Goal: Information Seeking & Learning: Learn about a topic

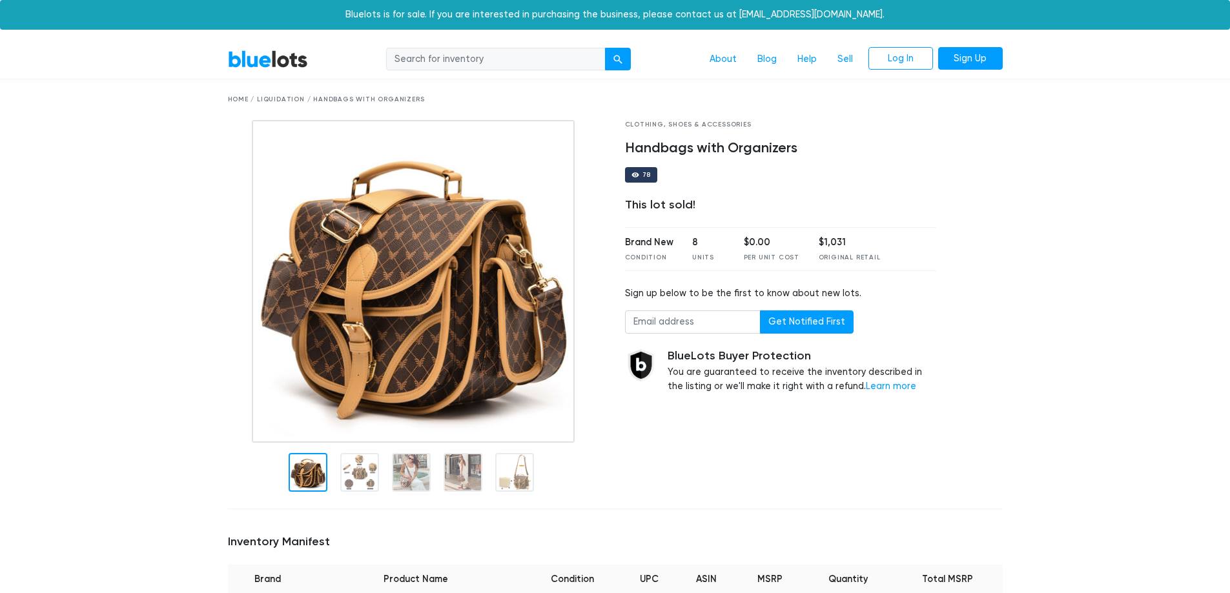
click at [282, 59] on link "BlueLots" at bounding box center [268, 59] width 80 height 19
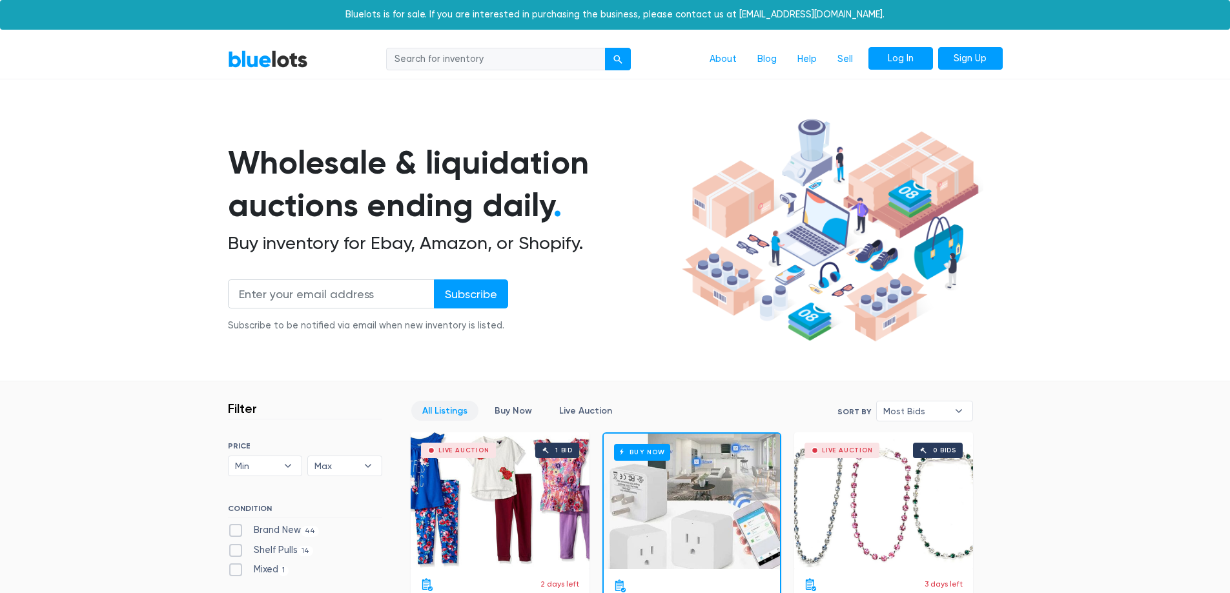
click at [914, 54] on link "Log In" at bounding box center [900, 58] width 65 height 23
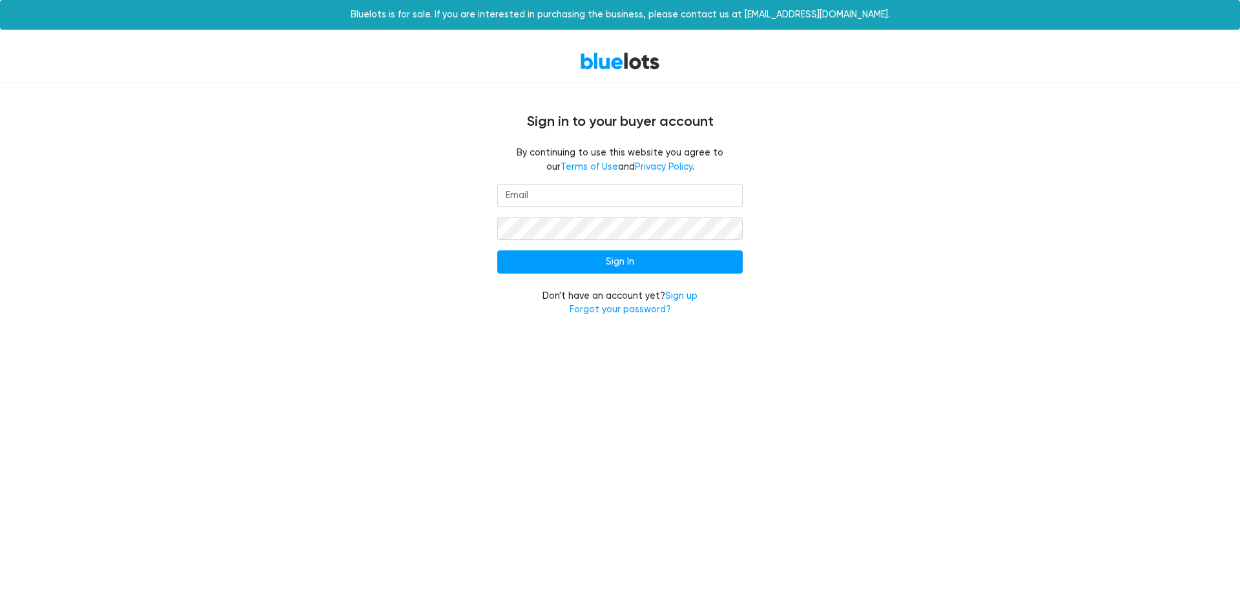
click at [564, 193] on input "email" at bounding box center [619, 195] width 245 height 23
type input "tigueritos@live.com"
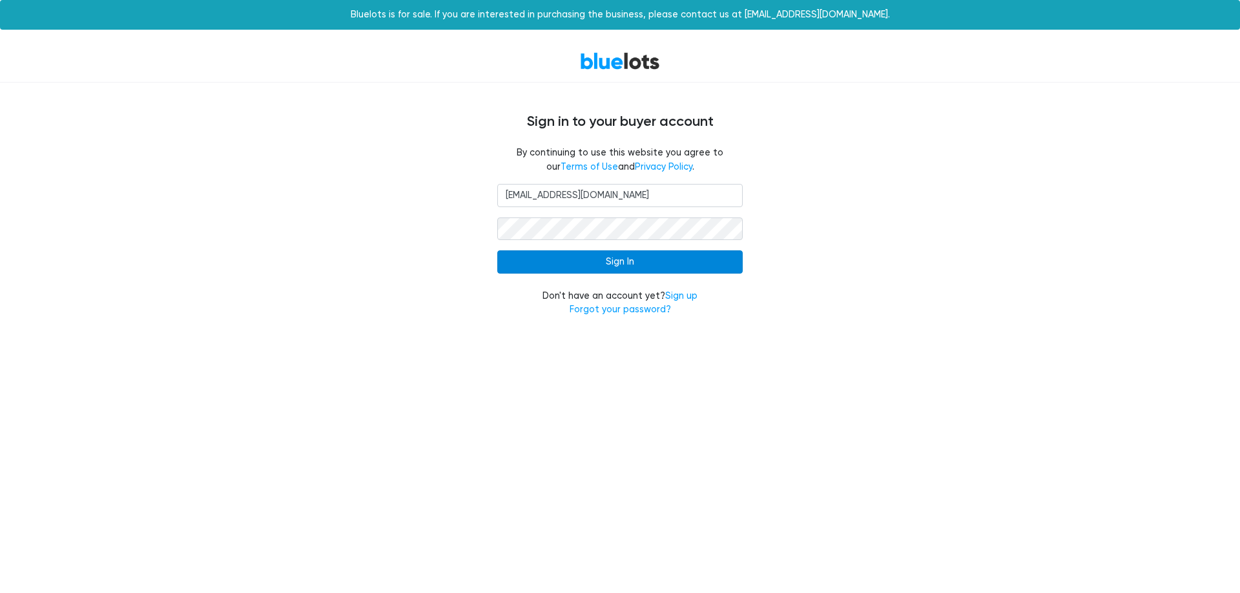
click at [604, 262] on input "Sign In" at bounding box center [619, 262] width 245 height 23
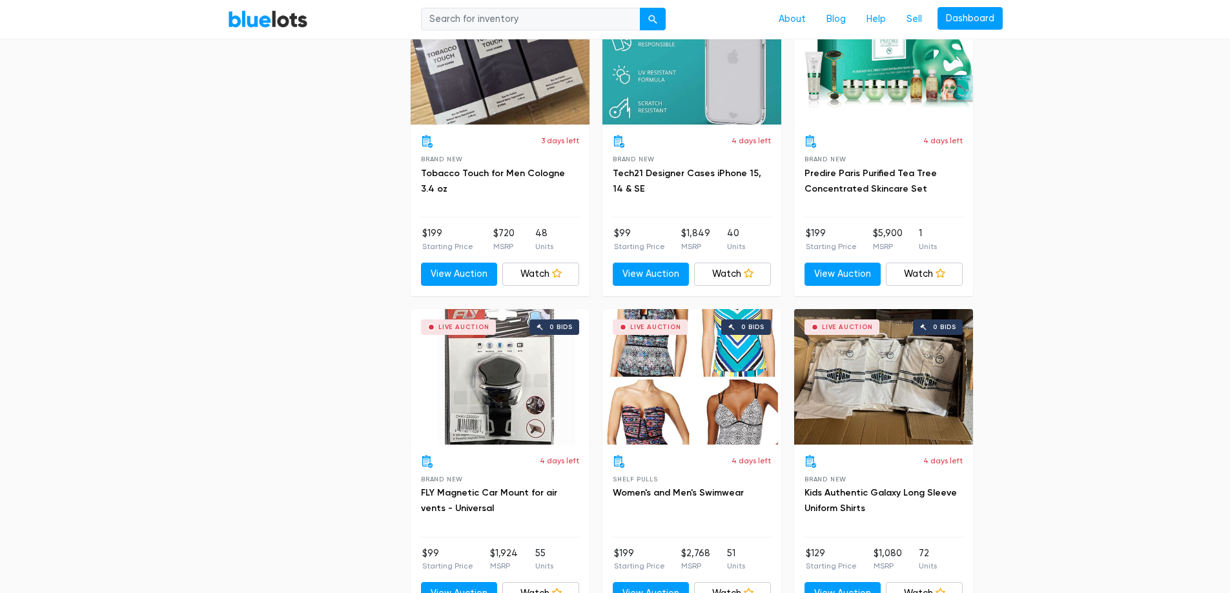
scroll to position [1227, 0]
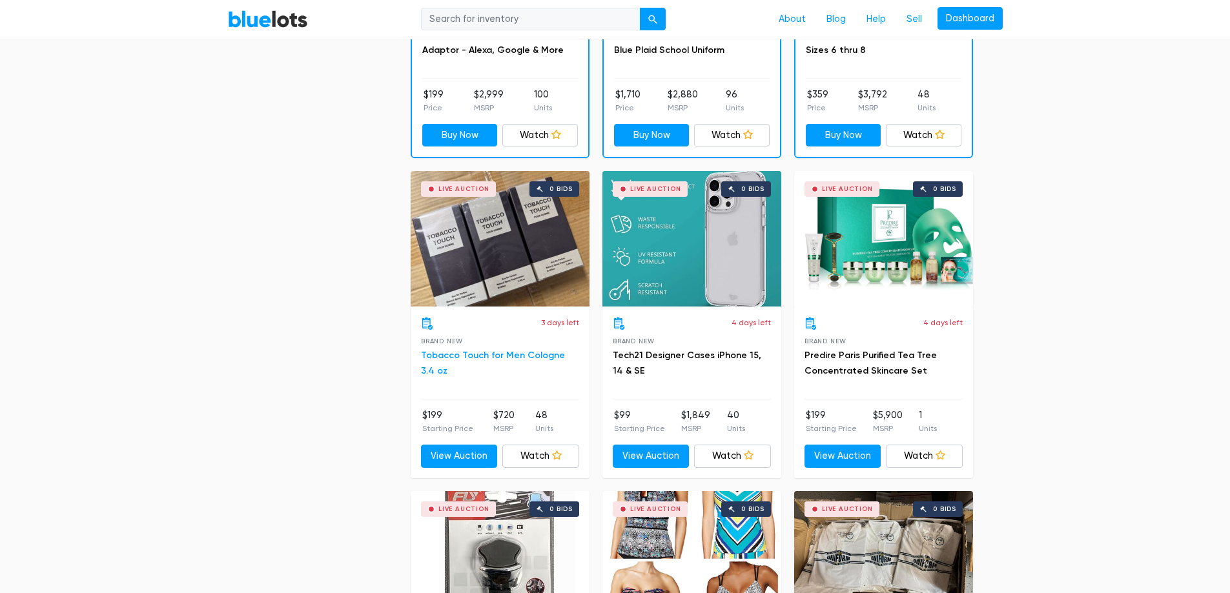
click at [555, 356] on link "Tobacco Touch for Men Cologne 3.4 oz" at bounding box center [493, 363] width 144 height 26
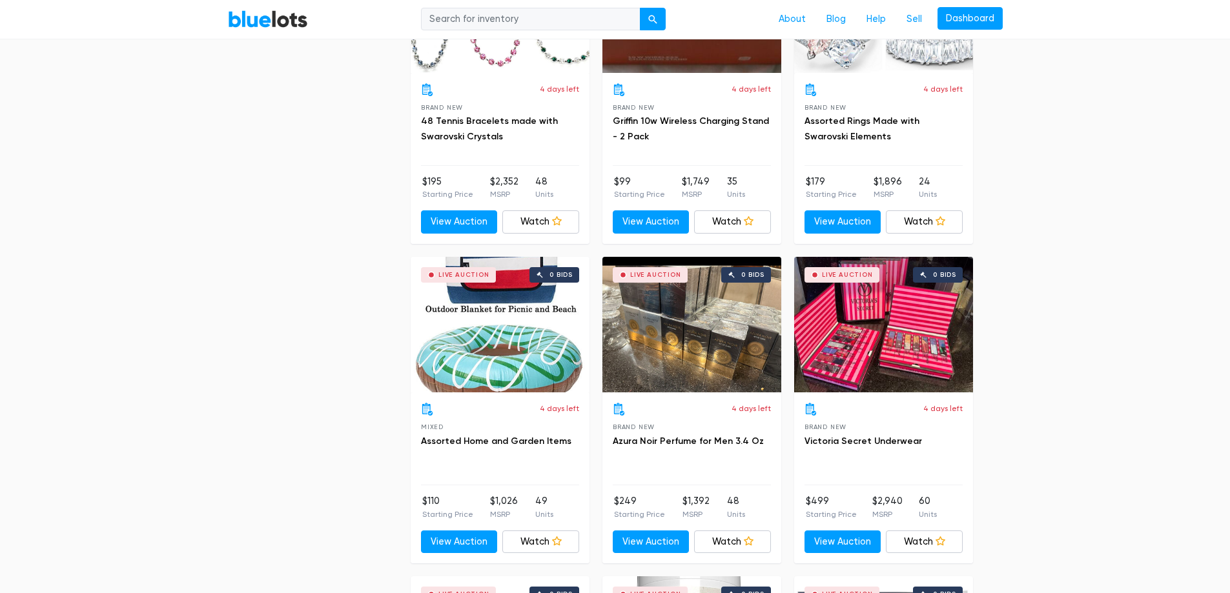
scroll to position [2066, 0]
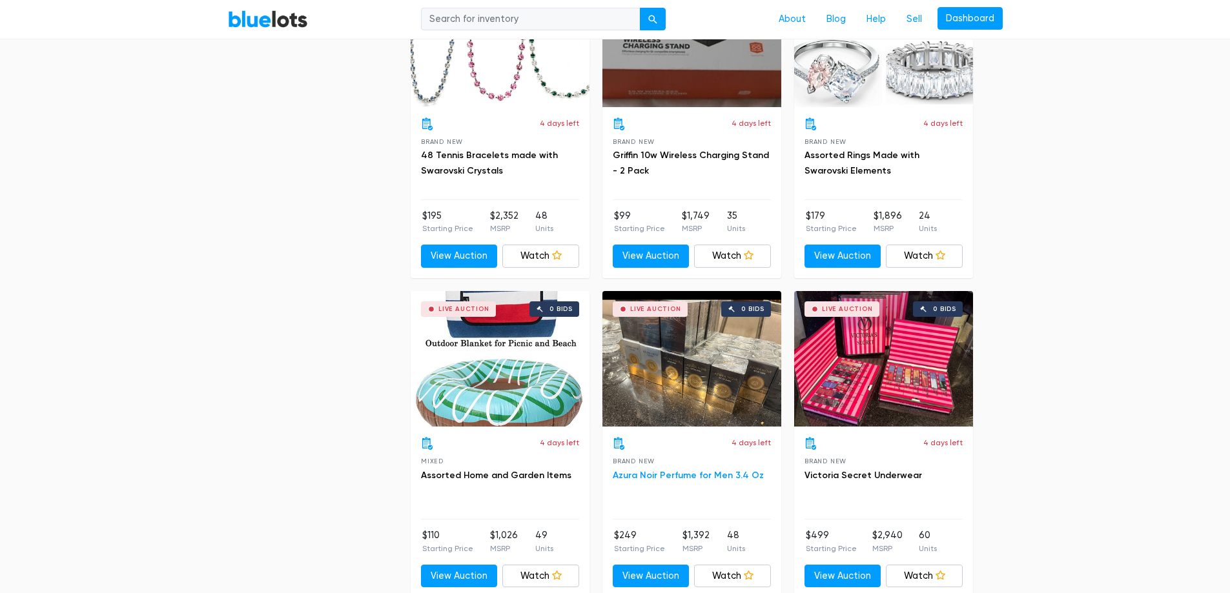
click at [698, 473] on link "Azura Noir Perfume for Men 3.4 Oz" at bounding box center [688, 475] width 151 height 11
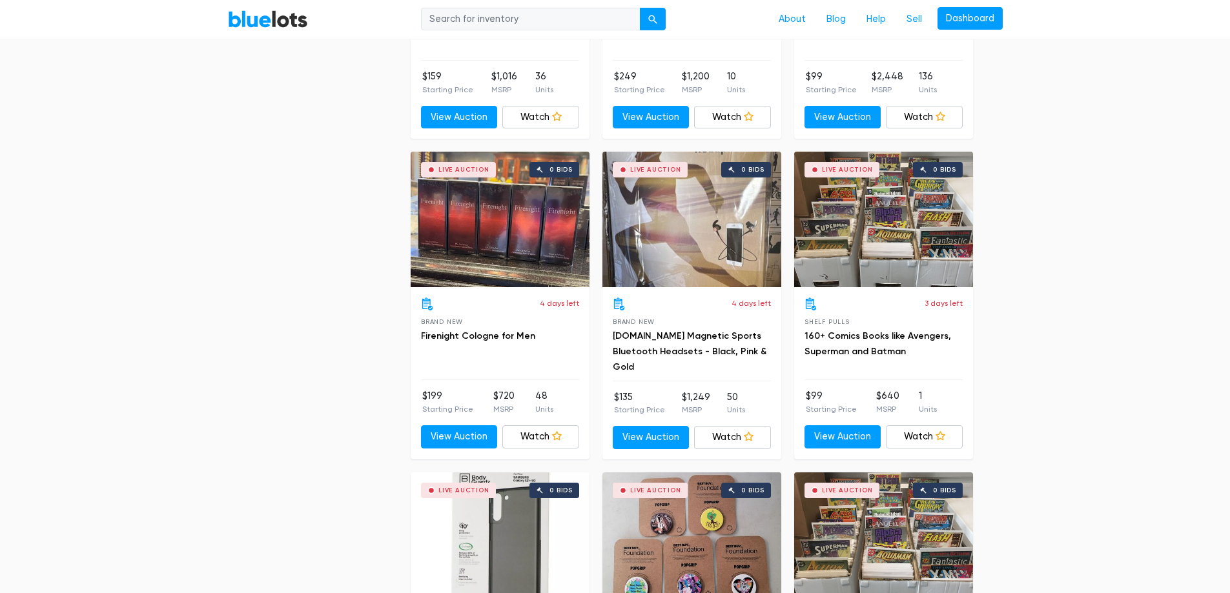
scroll to position [3422, 0]
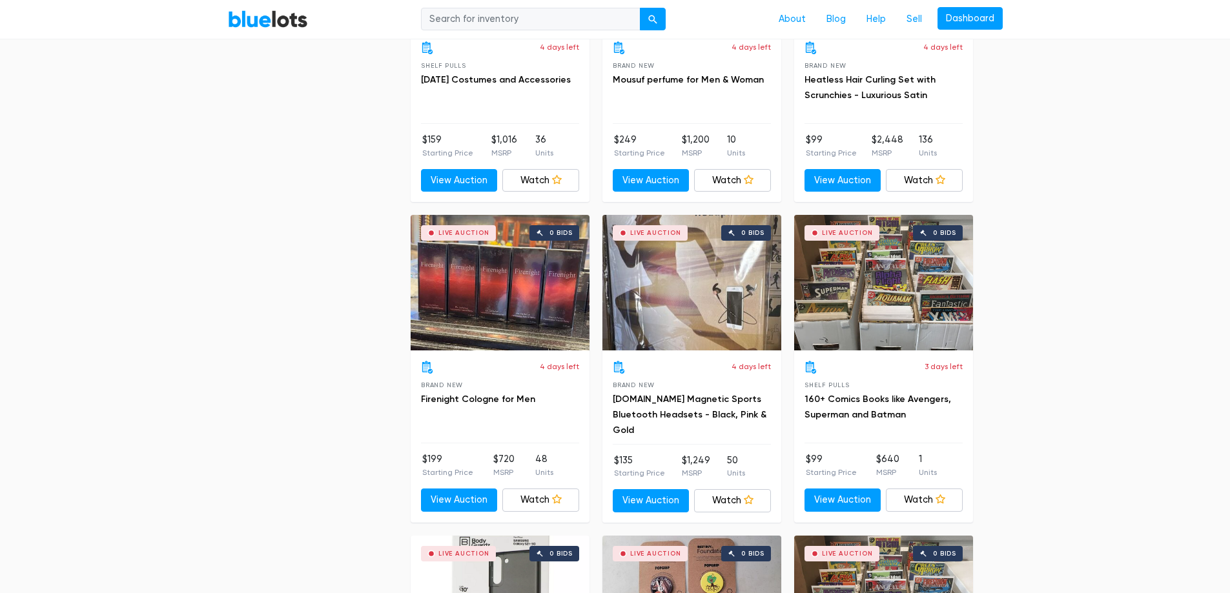
click at [543, 299] on div "Live Auction 0 bids" at bounding box center [500, 283] width 179 height 136
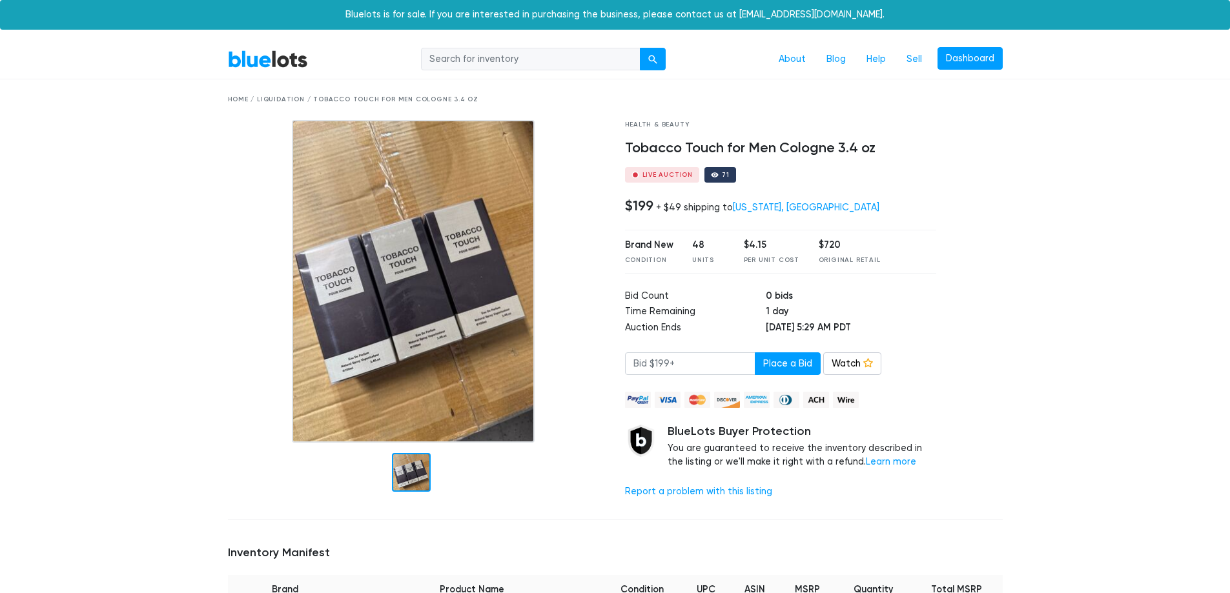
click at [527, 364] on img at bounding box center [413, 281] width 243 height 323
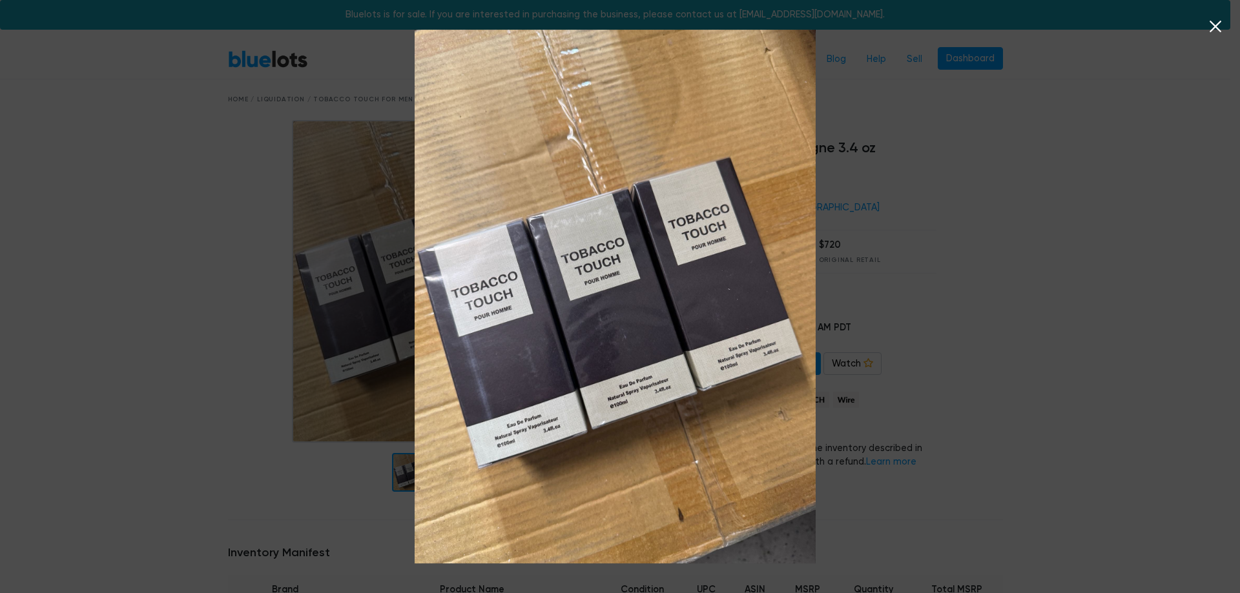
click at [1212, 25] on icon at bounding box center [1215, 26] width 19 height 19
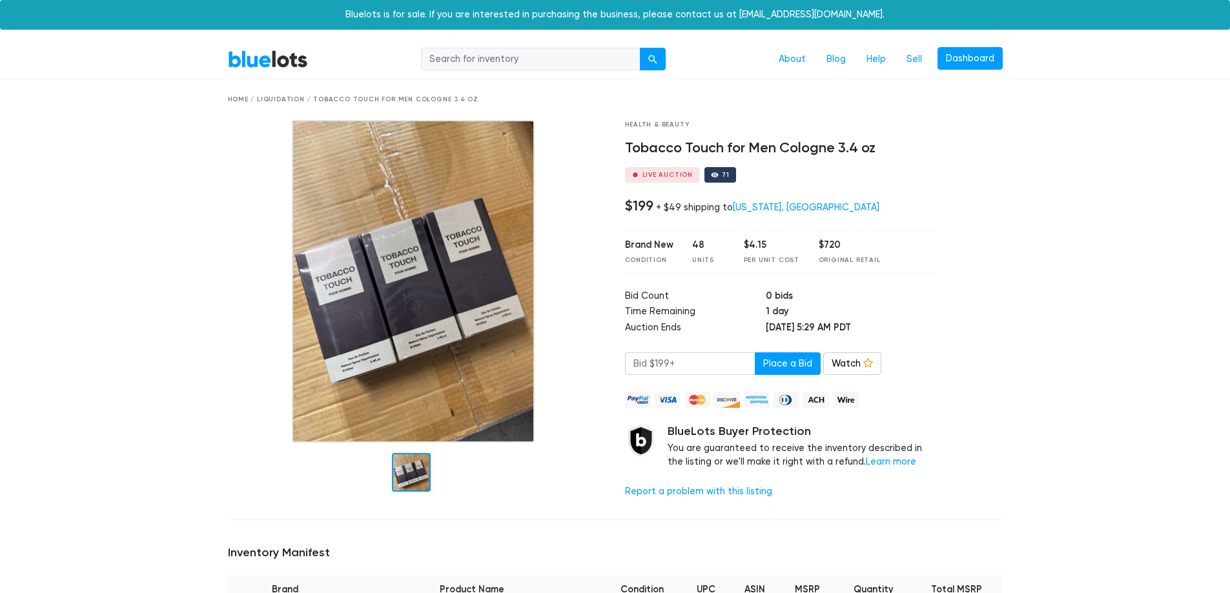
click at [249, 59] on link "BlueLots" at bounding box center [268, 59] width 80 height 19
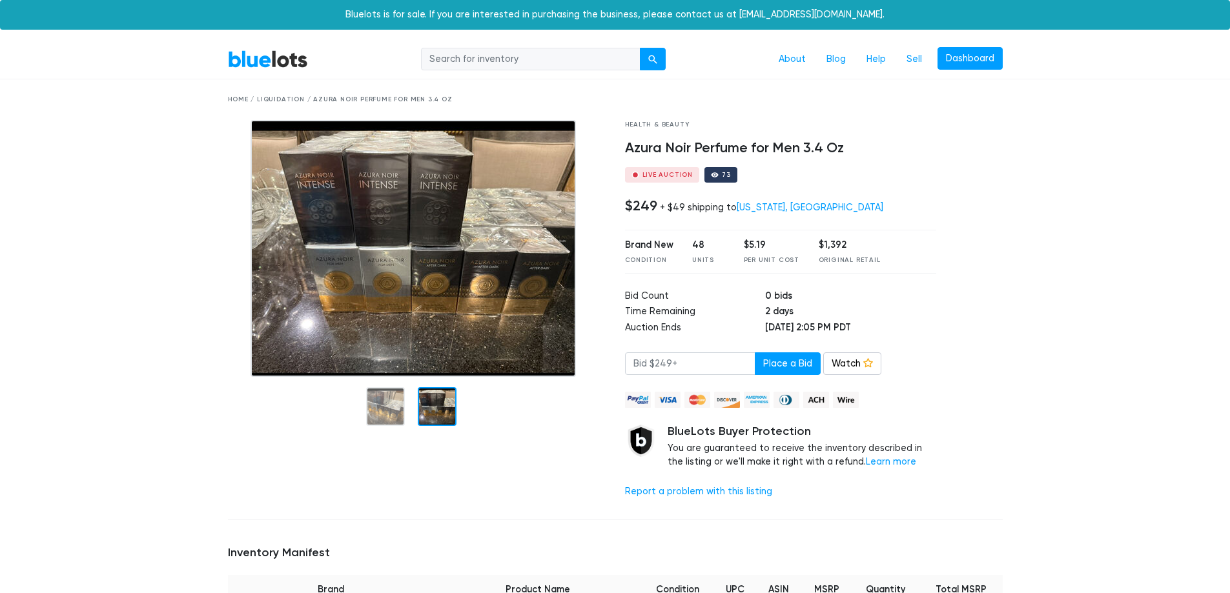
click at [488, 288] on img at bounding box center [413, 248] width 325 height 257
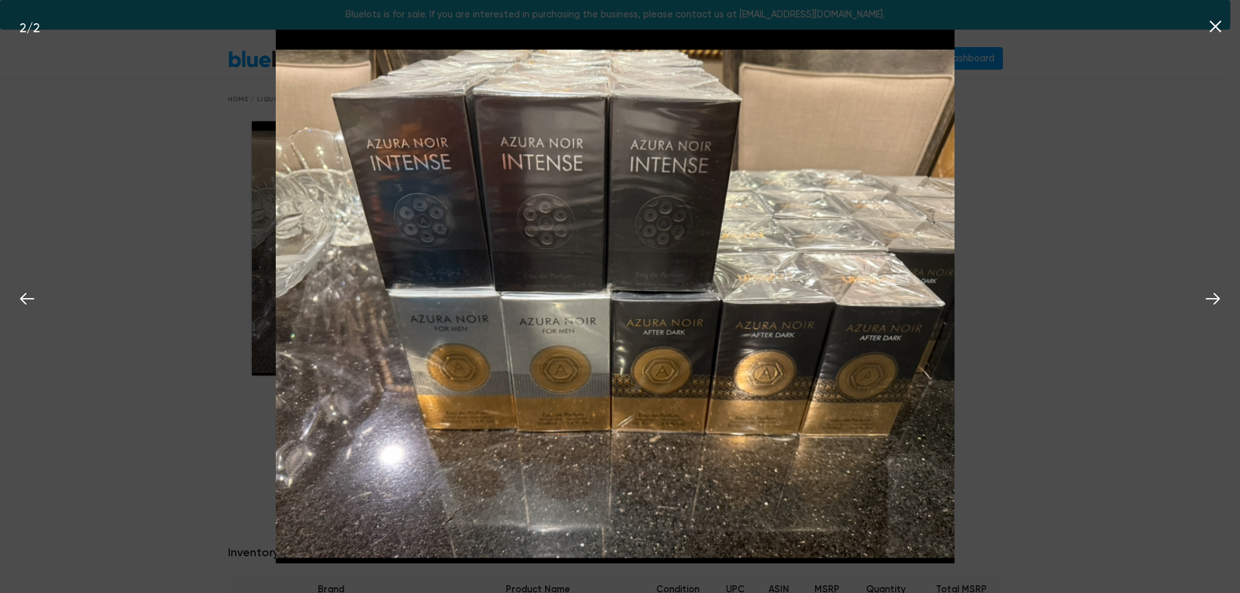
click at [1214, 25] on icon at bounding box center [1215, 27] width 12 height 12
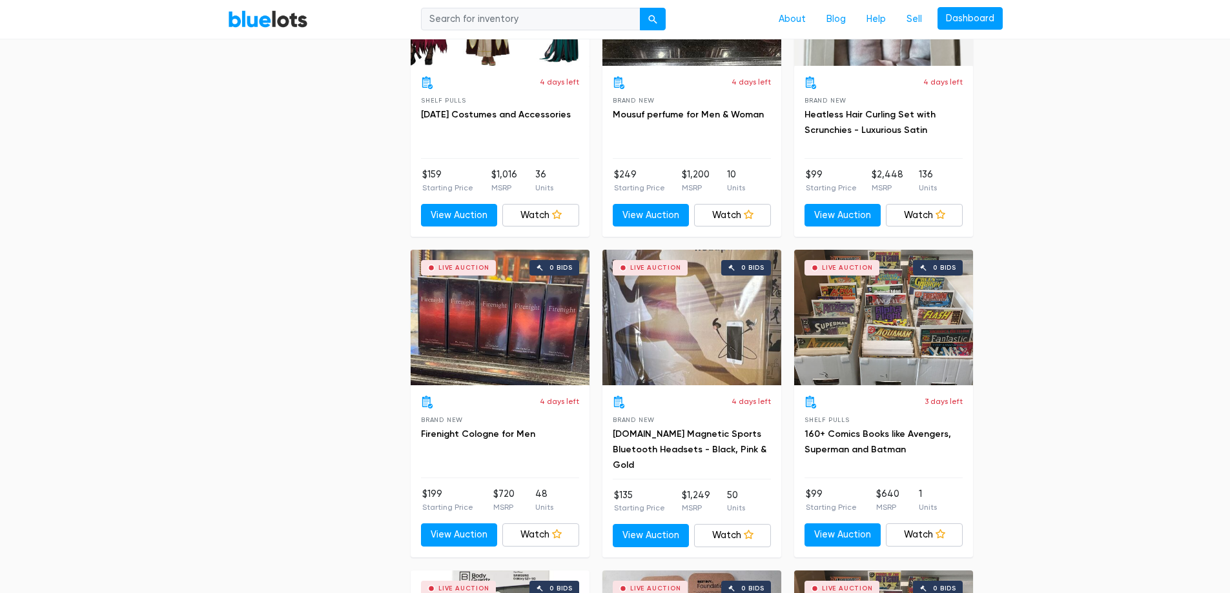
scroll to position [3422, 0]
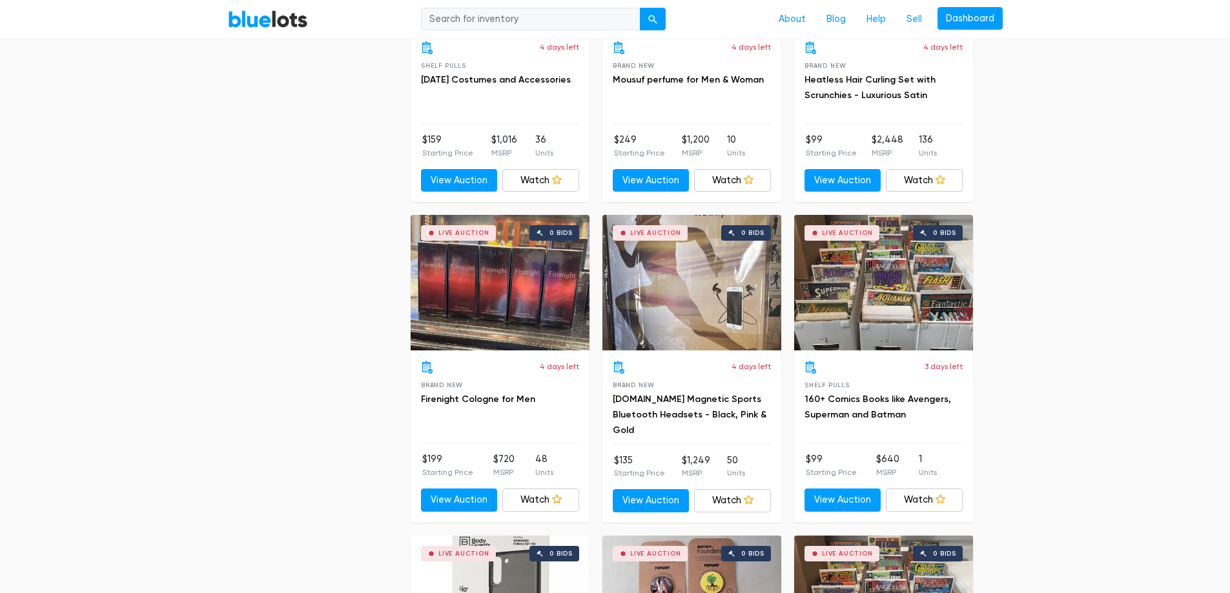
click at [559, 284] on div "Live Auction 0 bids" at bounding box center [500, 283] width 179 height 136
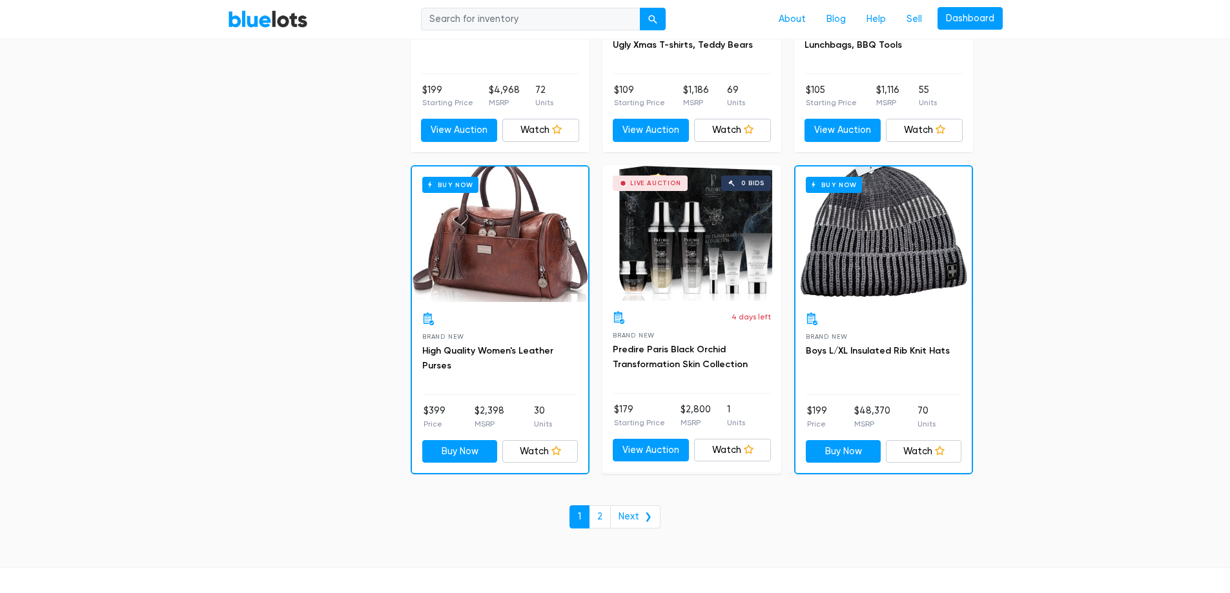
scroll to position [5359, 0]
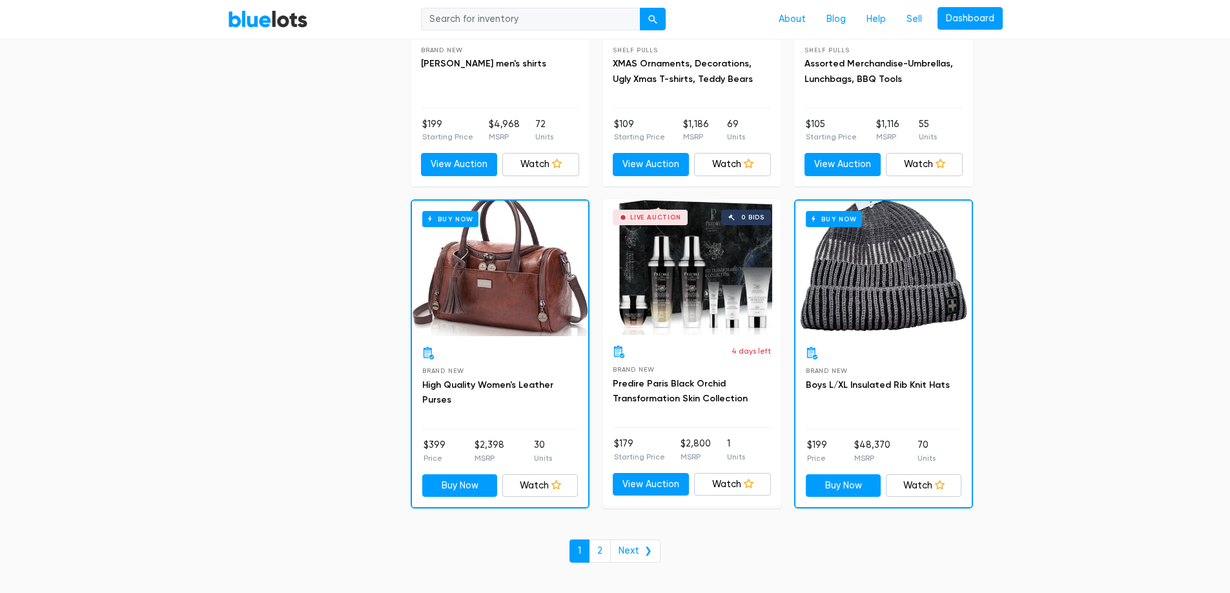
click at [681, 341] on div "4 days left Brand New Predire Paris Black Orchid Transformation Skin Collection…" at bounding box center [691, 420] width 179 height 171
click at [697, 261] on div "Live Auction 0 bids" at bounding box center [691, 268] width 179 height 136
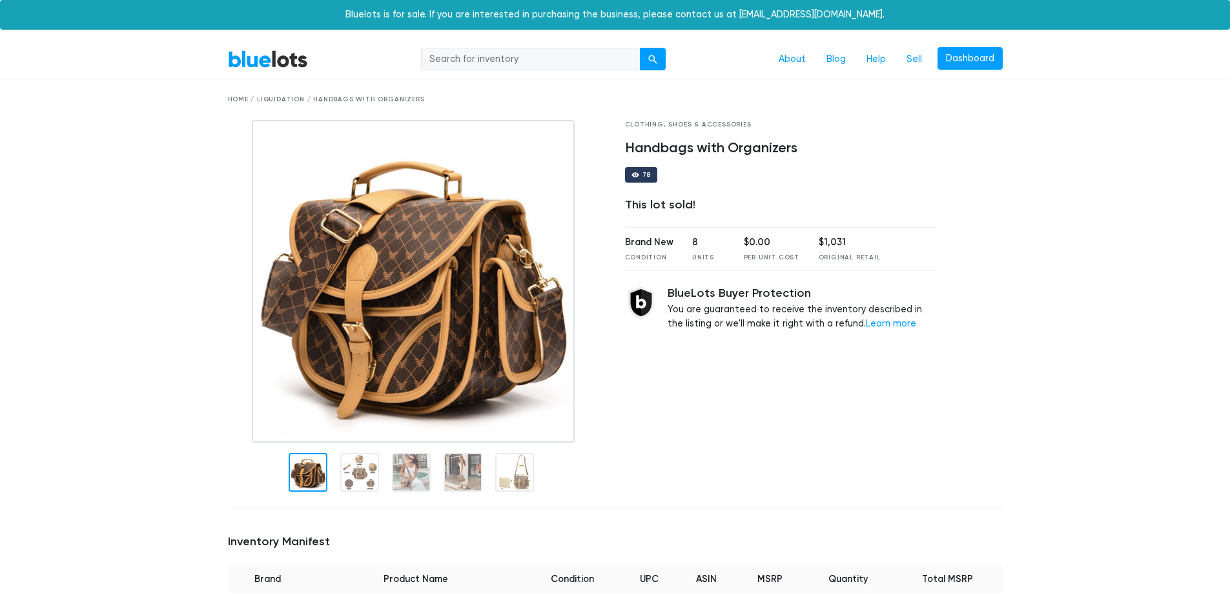
click at [286, 67] on link "BlueLots" at bounding box center [268, 59] width 80 height 19
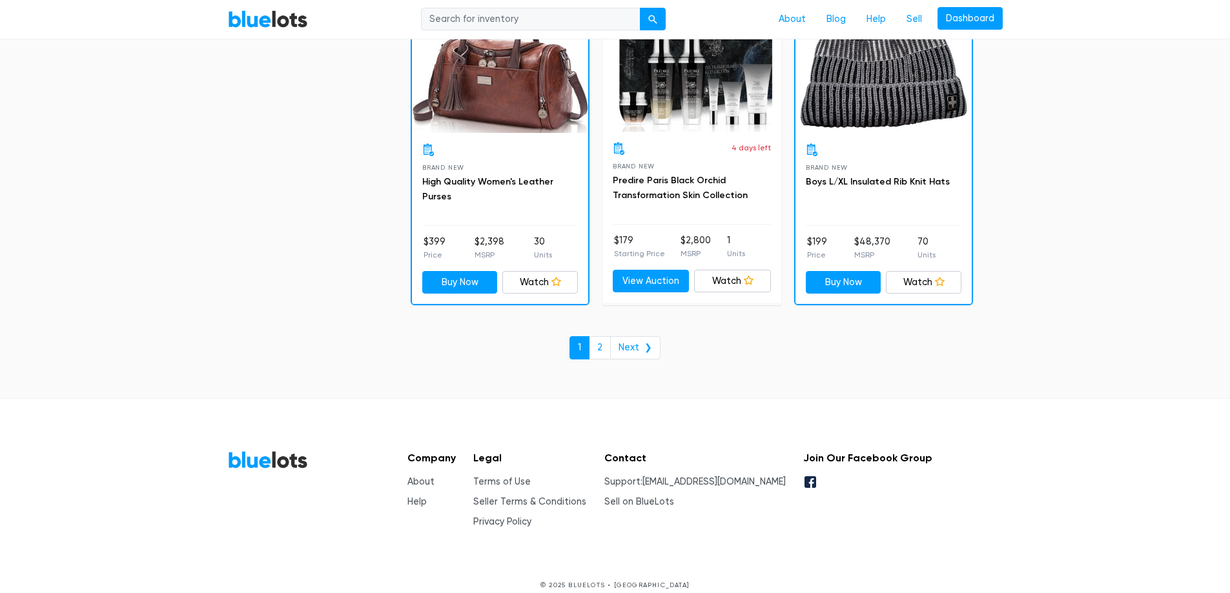
scroll to position [5575, 0]
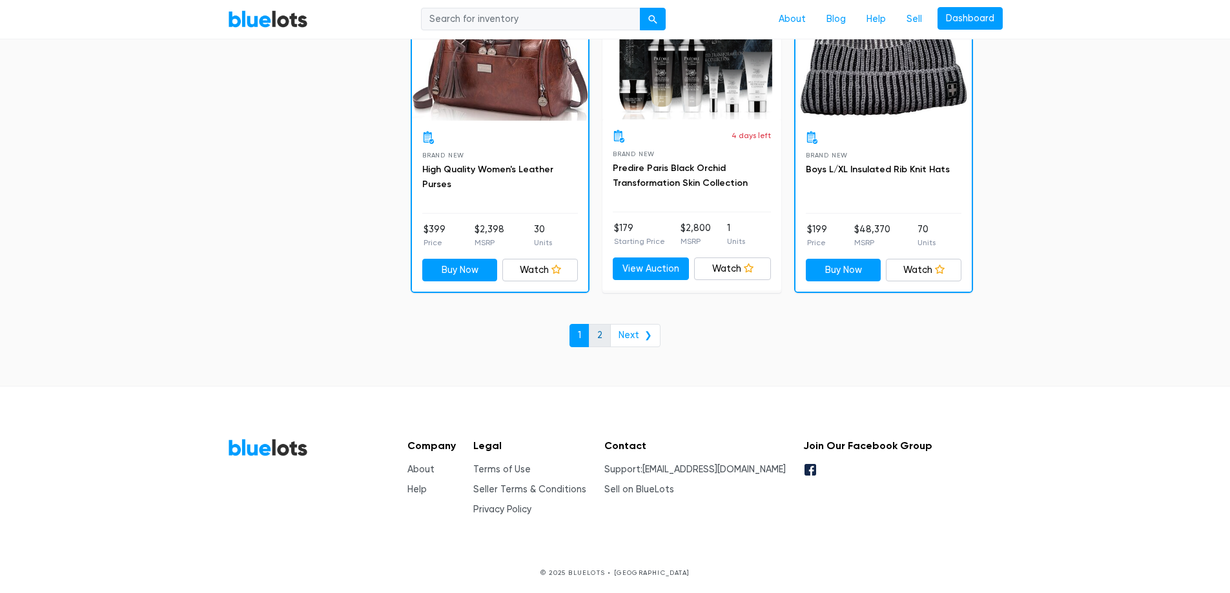
click at [610, 332] on link "2" at bounding box center [600, 335] width 22 height 23
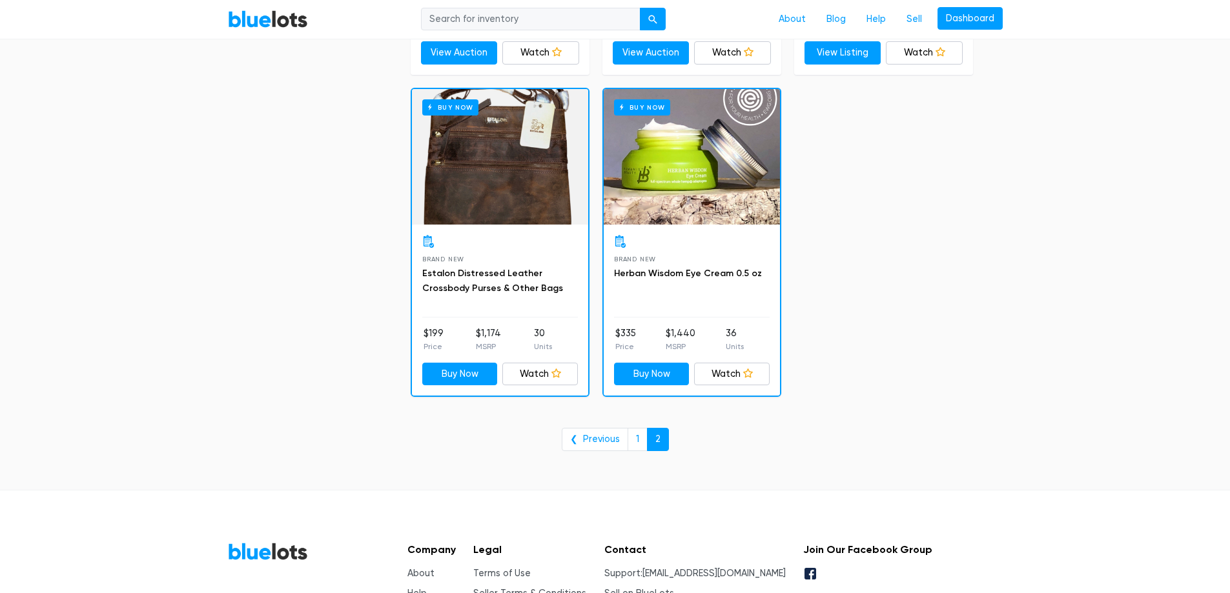
scroll to position [2002, 0]
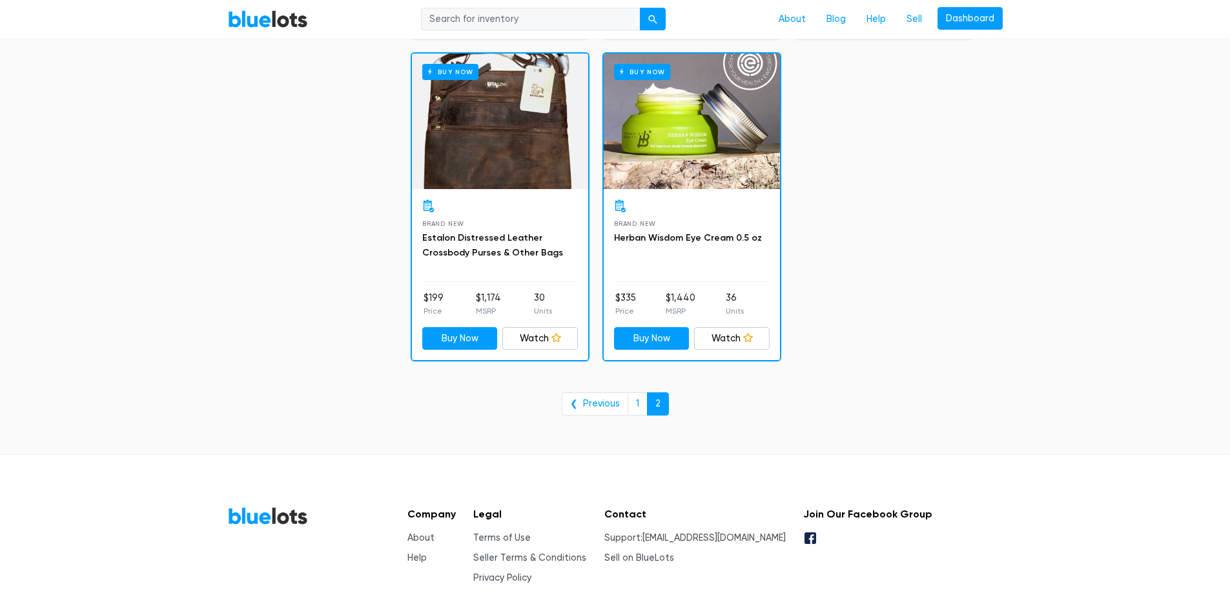
click at [522, 151] on div "Buy Now" at bounding box center [500, 122] width 176 height 136
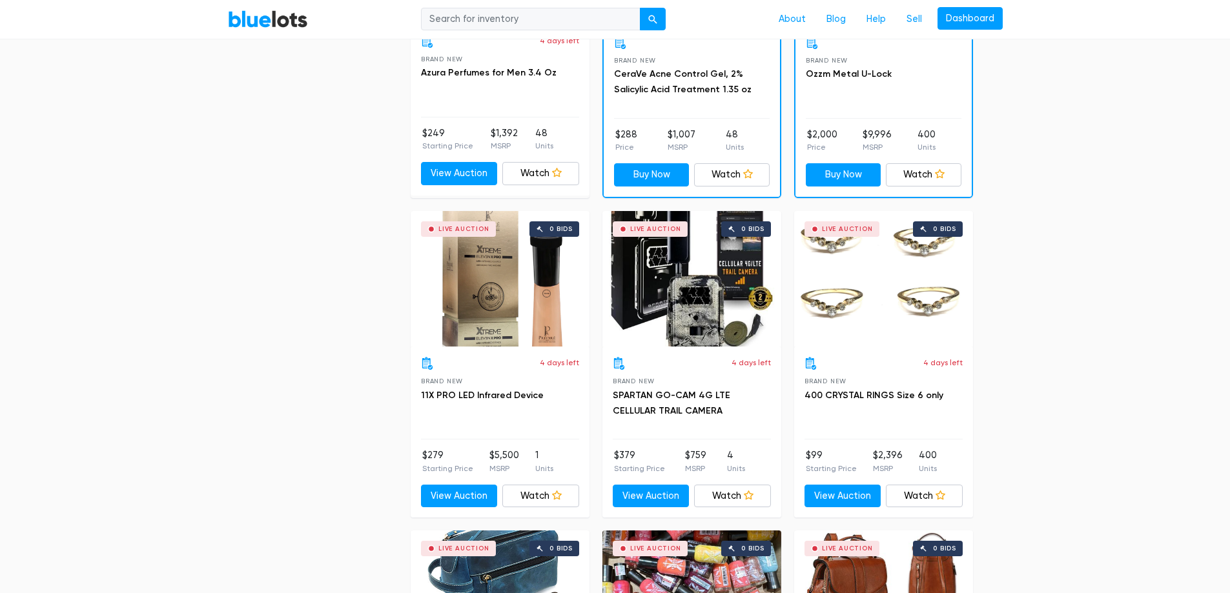
scroll to position [581, 0]
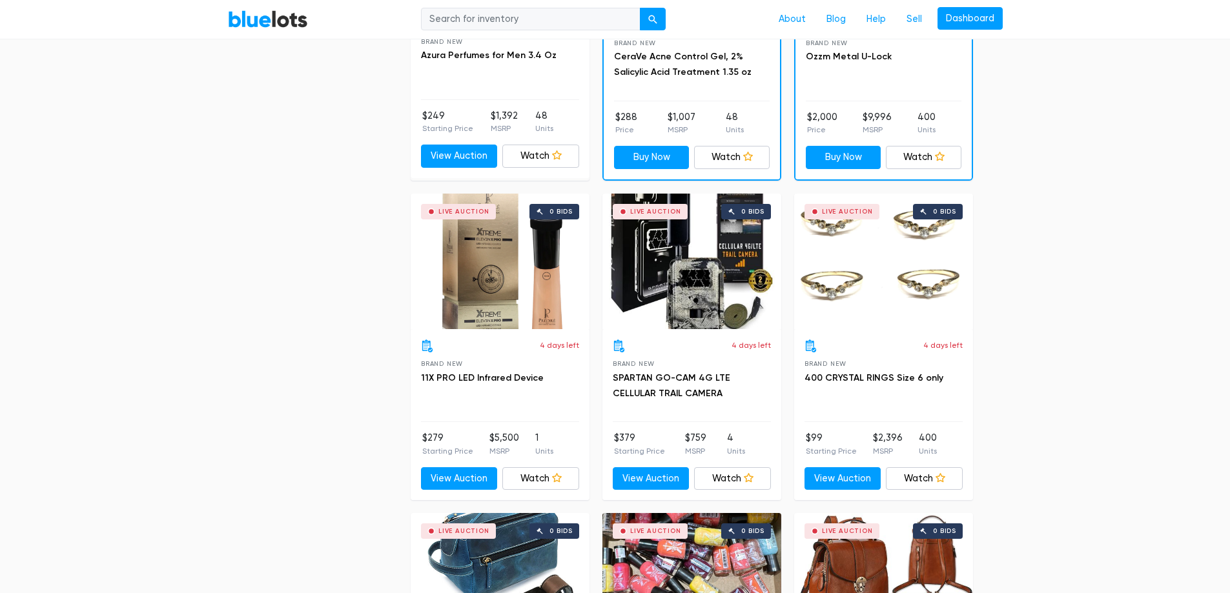
click at [703, 303] on div "Live Auction 0 bids" at bounding box center [691, 262] width 179 height 136
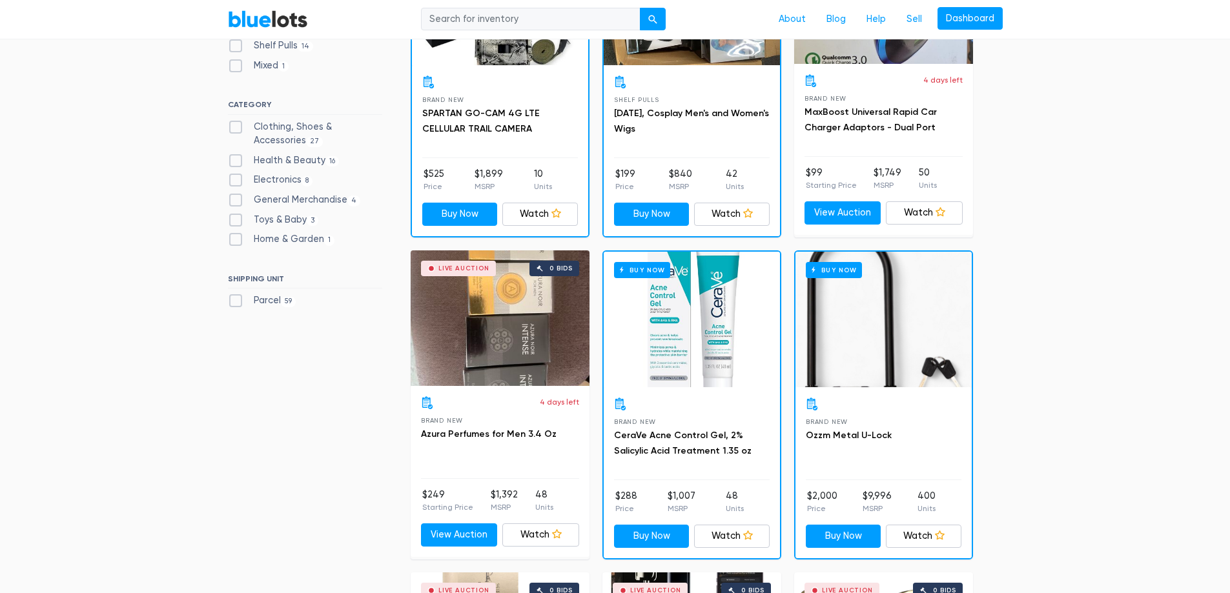
scroll to position [201, 0]
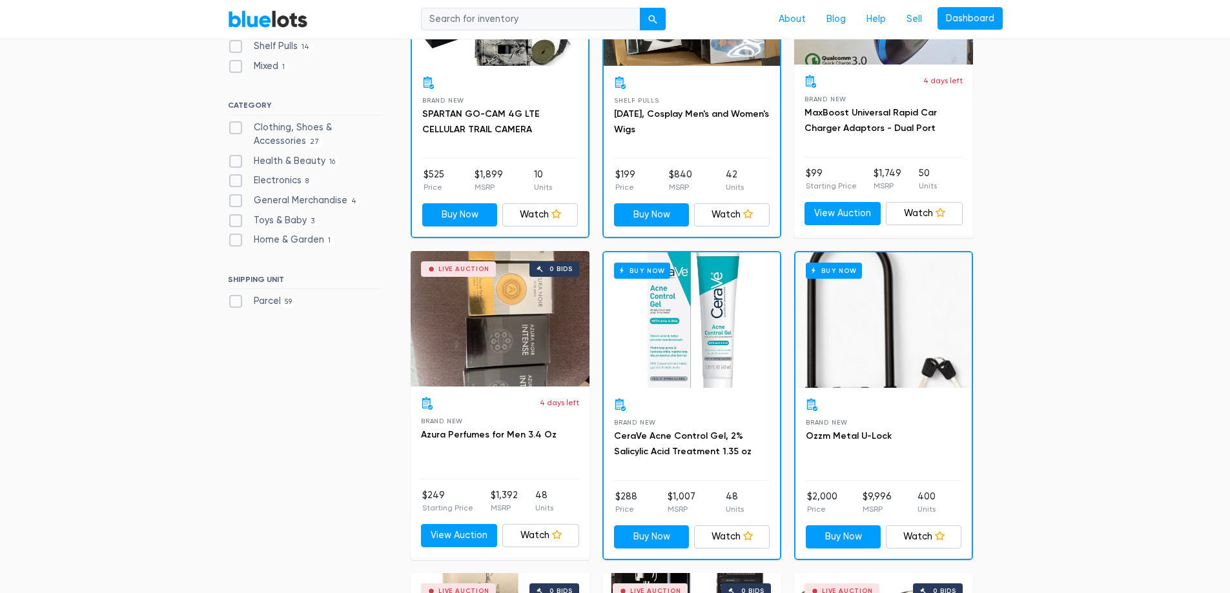
click at [500, 291] on div "Live Auction 0 bids" at bounding box center [500, 319] width 179 height 136
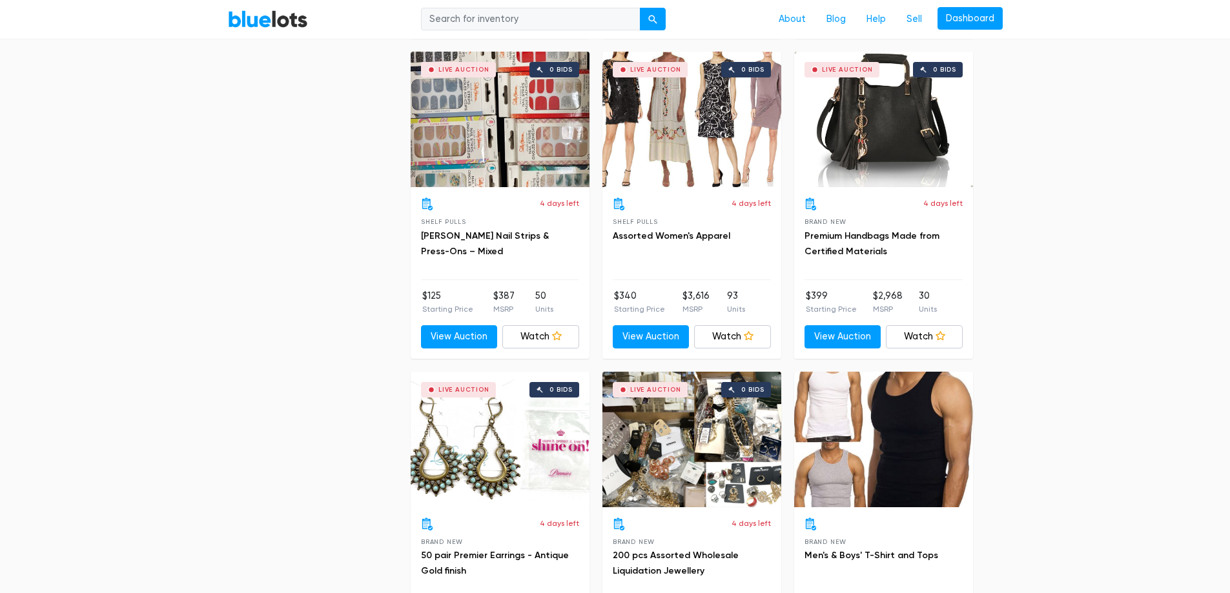
scroll to position [1364, 0]
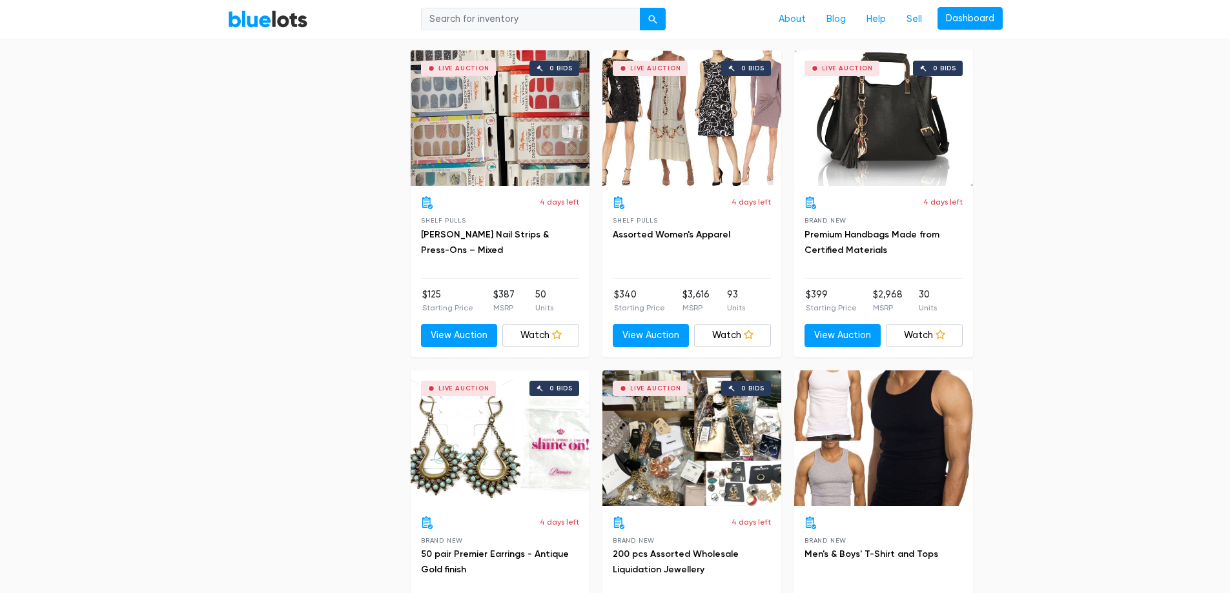
click at [861, 153] on div "Live Auction 0 bids" at bounding box center [883, 118] width 179 height 136
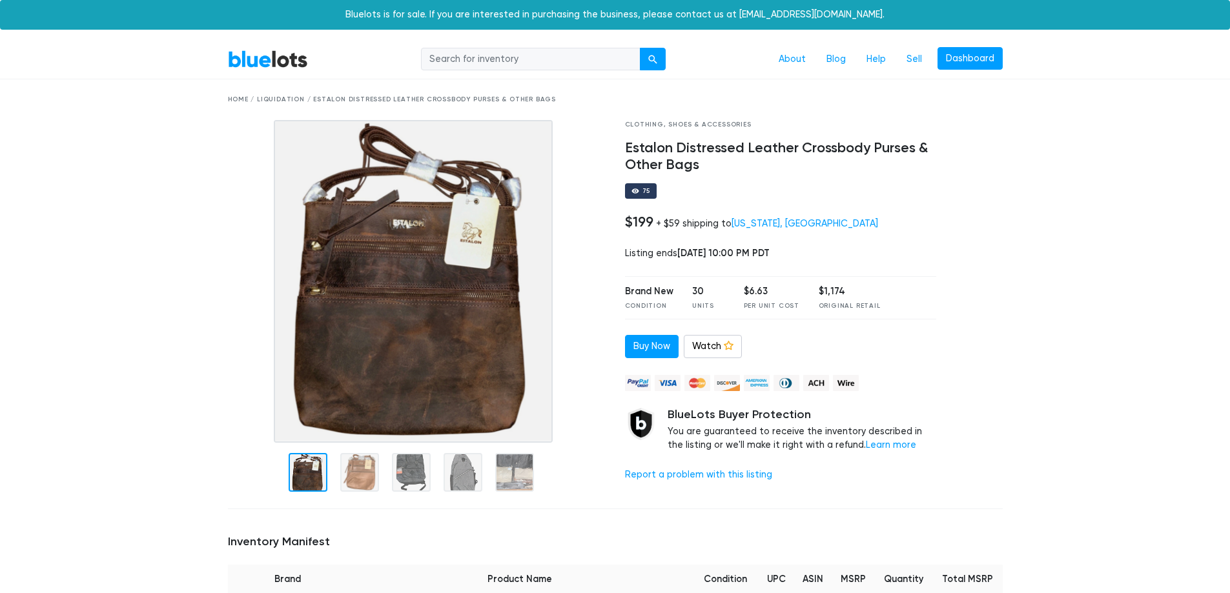
click at [463, 382] on img at bounding box center [414, 281] width 280 height 323
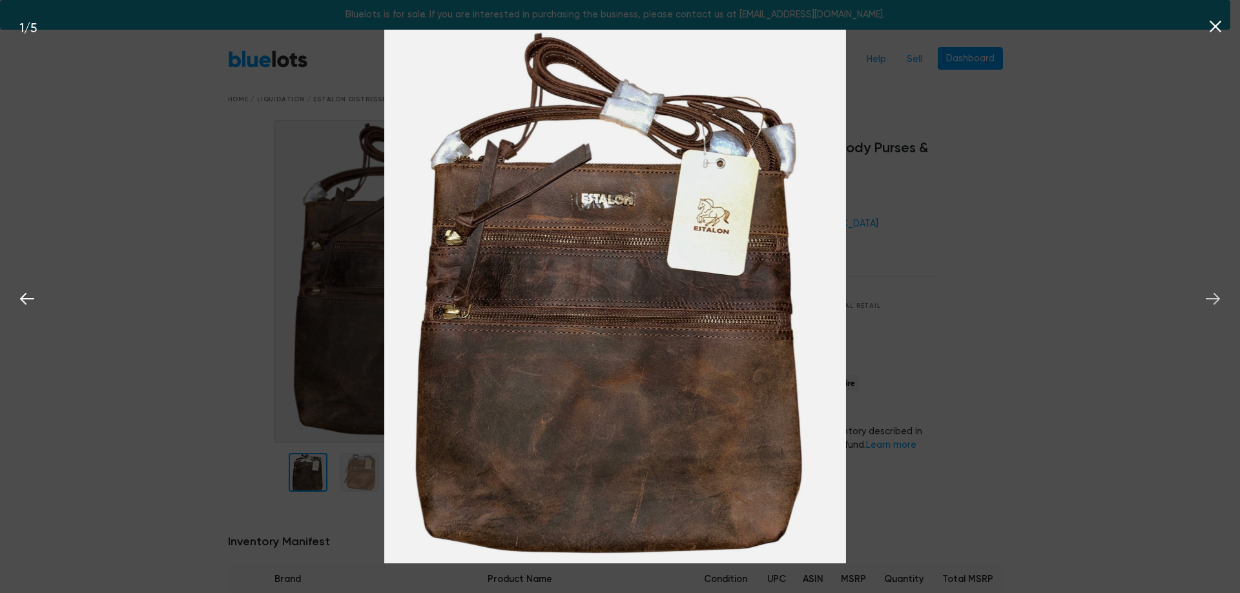
click at [1206, 298] on icon at bounding box center [1212, 298] width 19 height 19
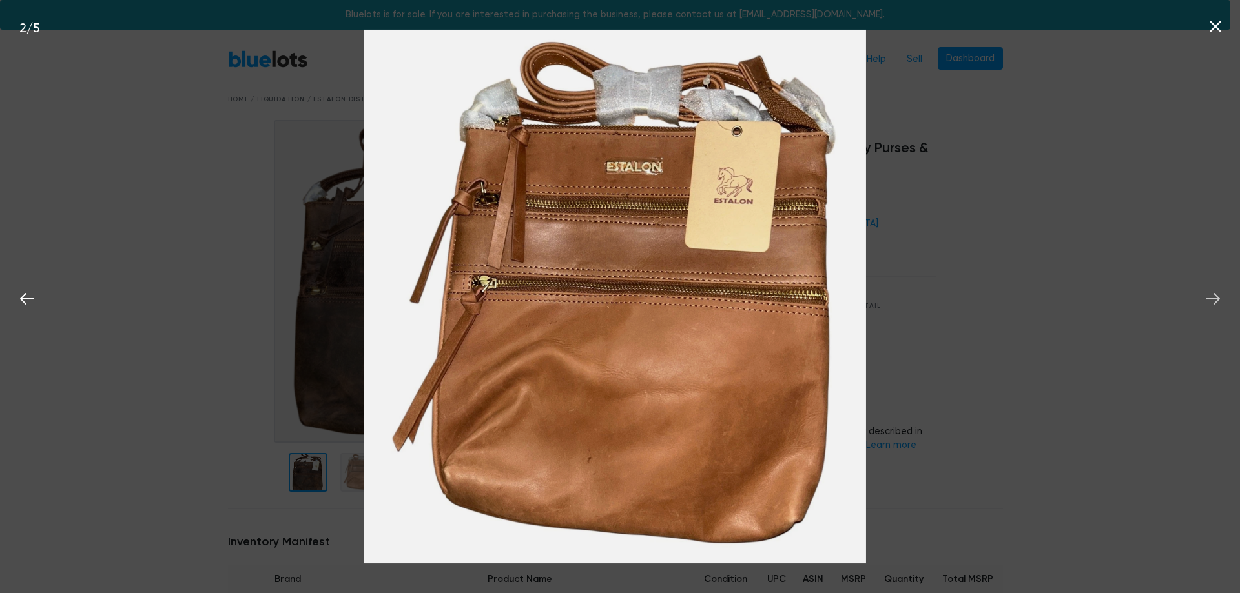
click at [1206, 297] on icon at bounding box center [1212, 298] width 19 height 19
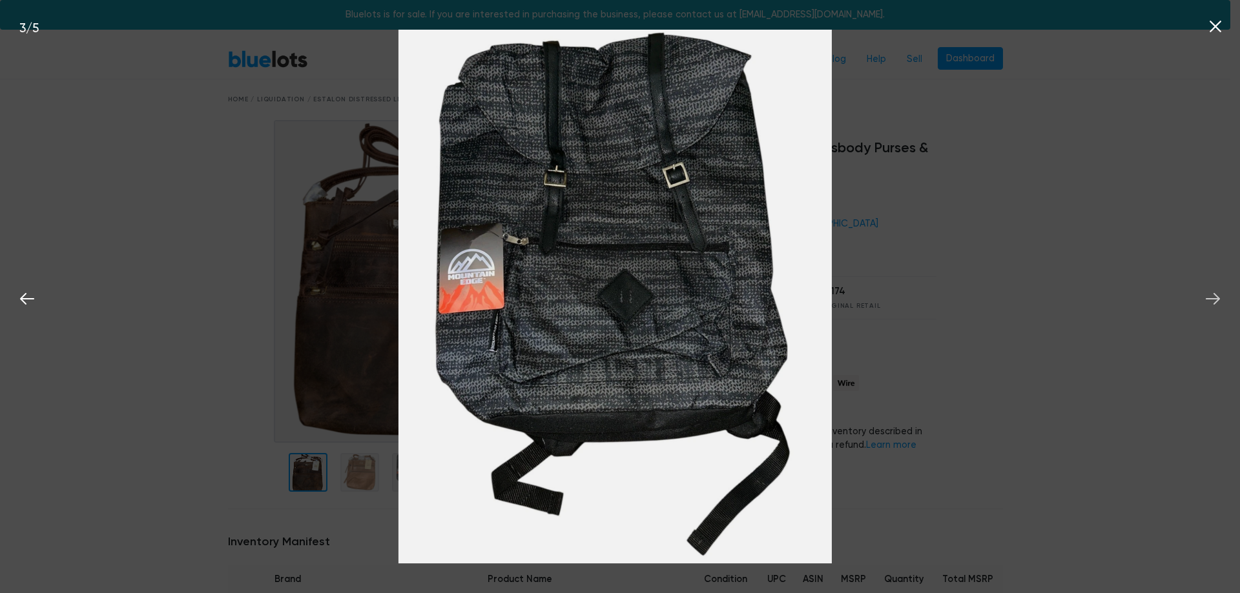
click at [1207, 297] on icon at bounding box center [1212, 298] width 19 height 19
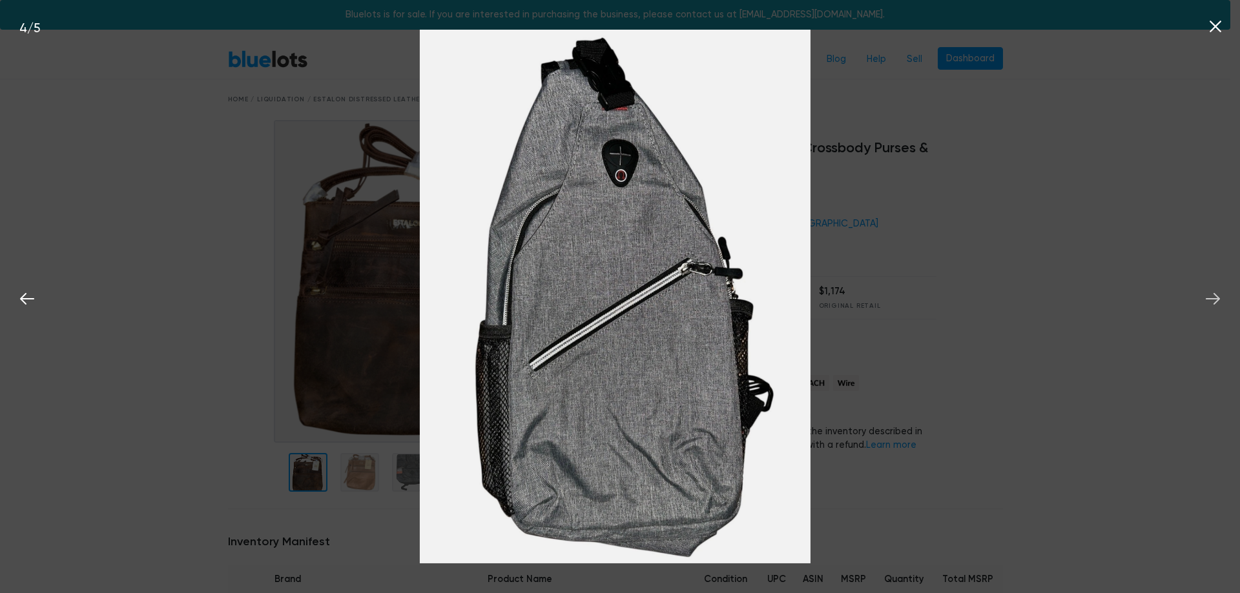
click at [1207, 297] on icon at bounding box center [1212, 298] width 19 height 19
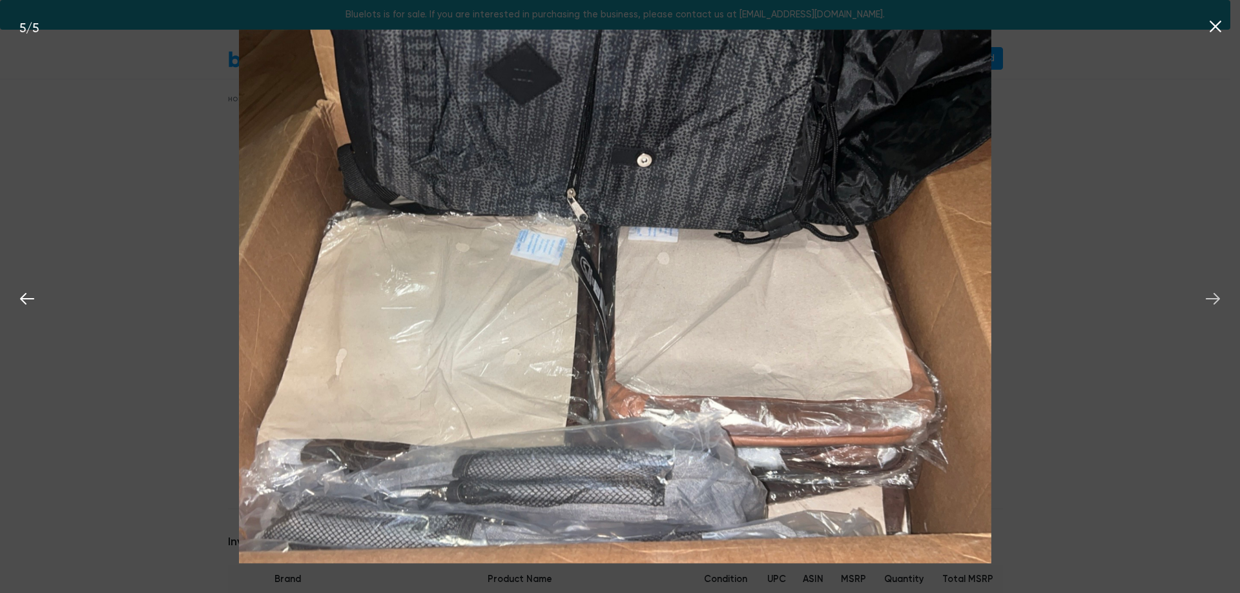
click at [1208, 297] on icon at bounding box center [1212, 298] width 19 height 19
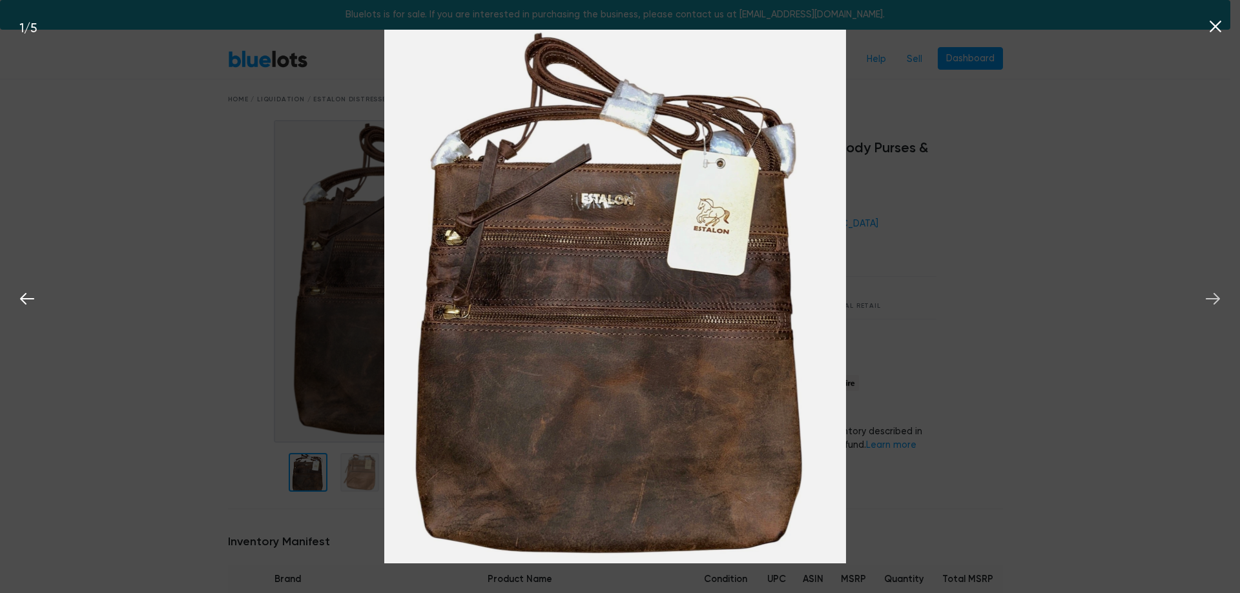
click at [1208, 297] on icon at bounding box center [1212, 298] width 19 height 19
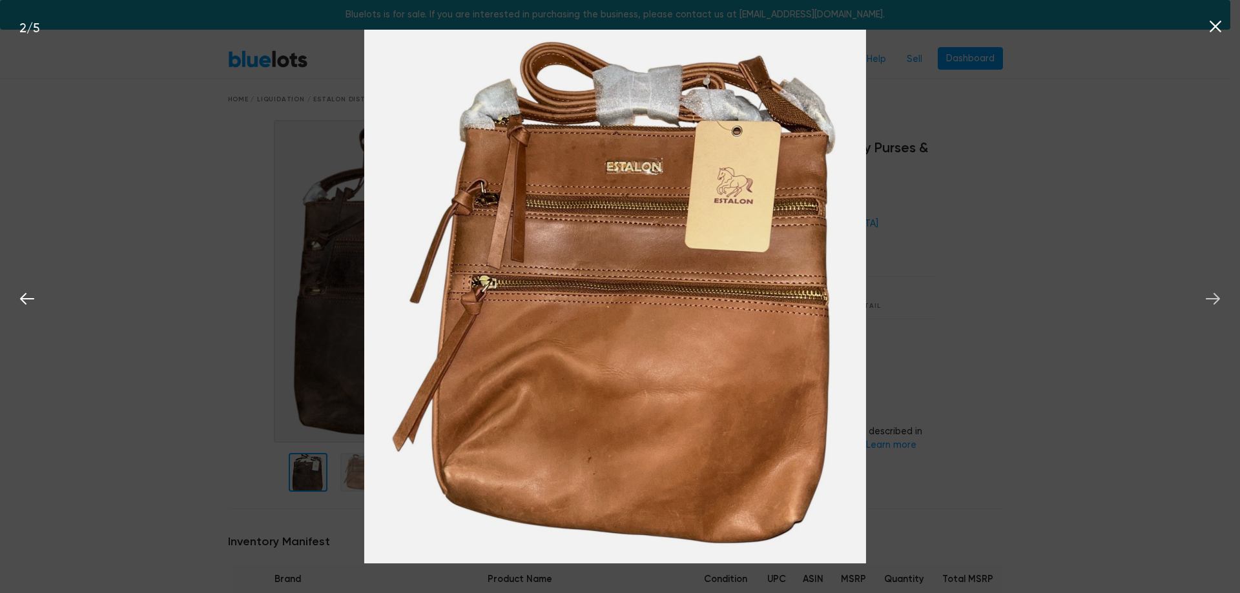
click at [1208, 297] on icon at bounding box center [1212, 298] width 19 height 19
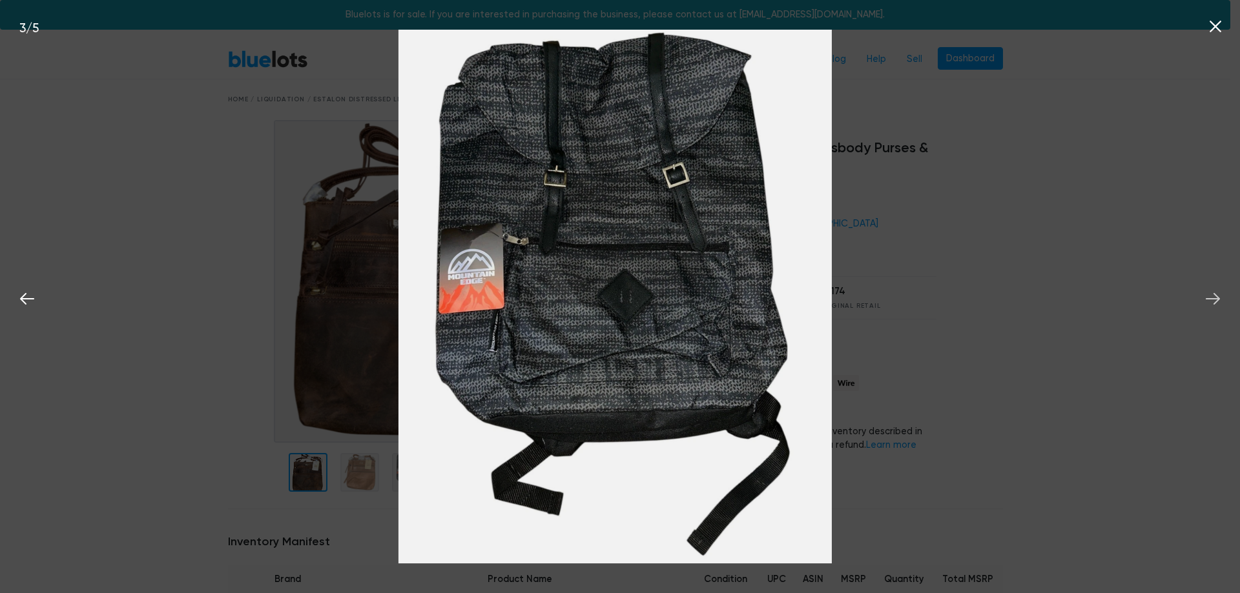
click at [1208, 297] on icon at bounding box center [1212, 298] width 19 height 19
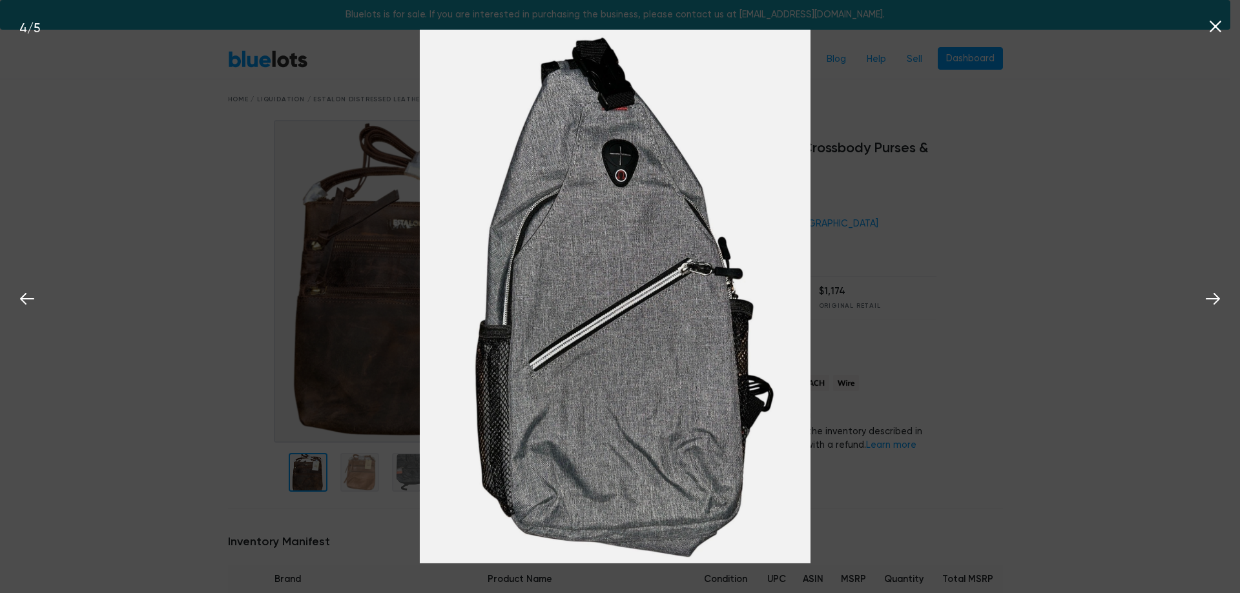
click at [1206, 28] on icon at bounding box center [1215, 26] width 19 height 19
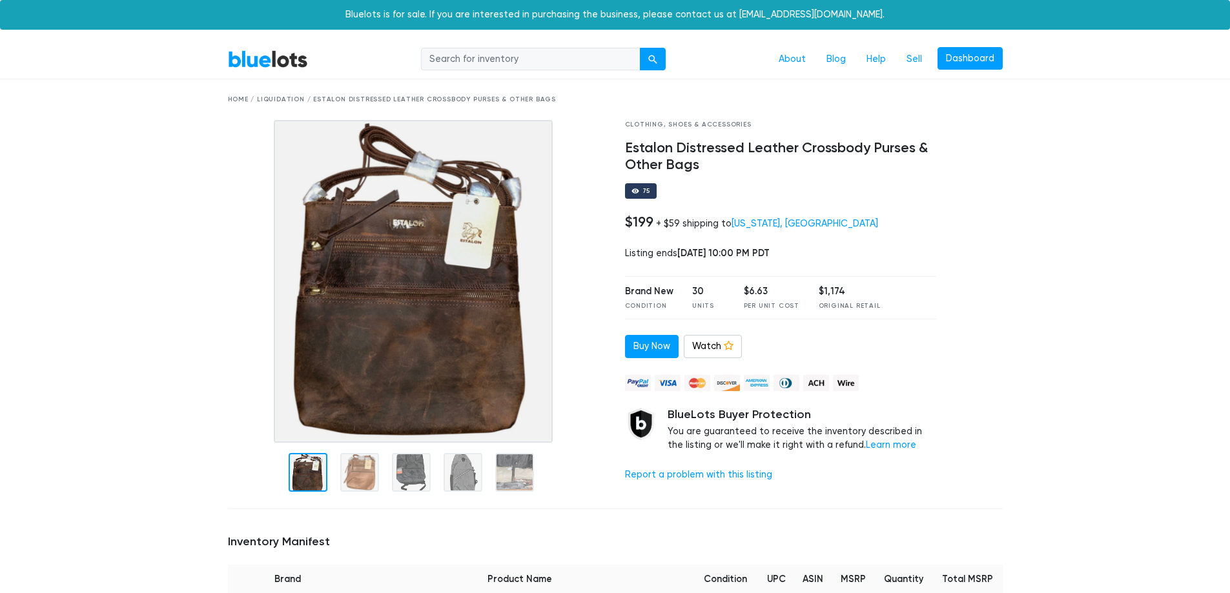
click at [305, 473] on div at bounding box center [308, 472] width 39 height 39
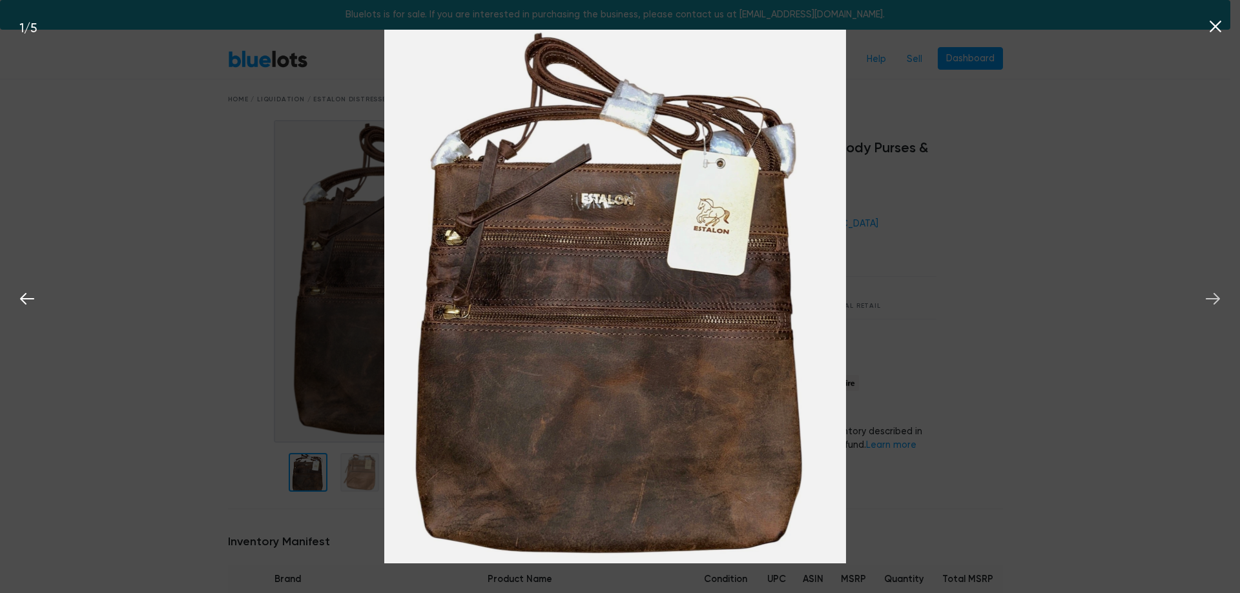
click at [1211, 303] on icon at bounding box center [1212, 298] width 19 height 19
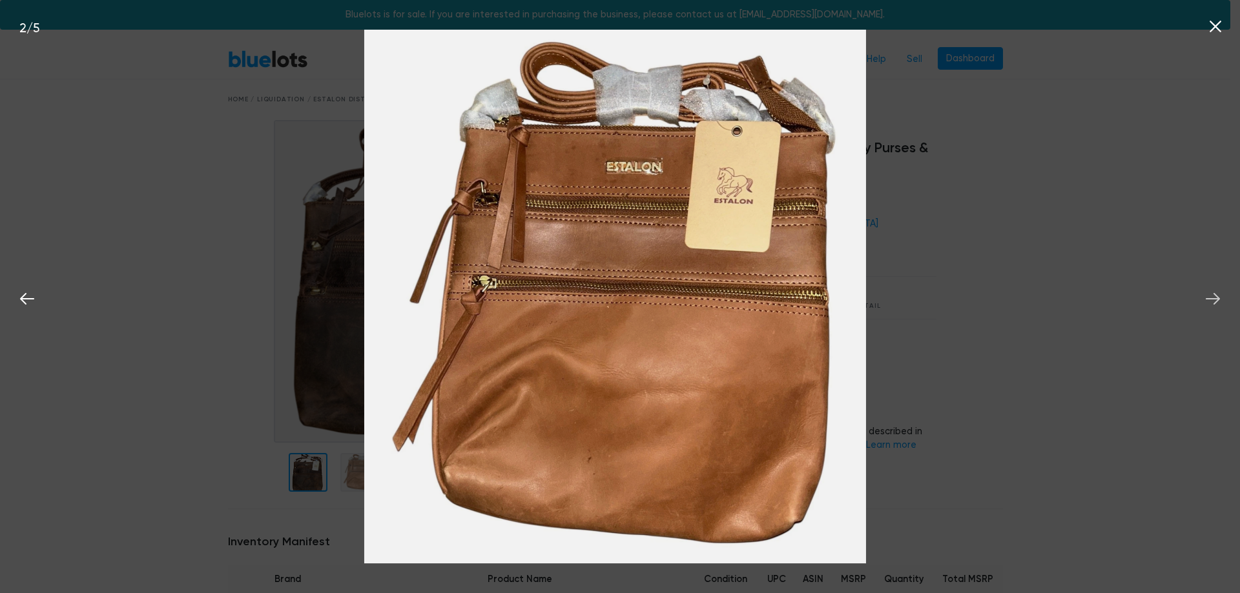
click at [1211, 303] on icon at bounding box center [1212, 298] width 19 height 19
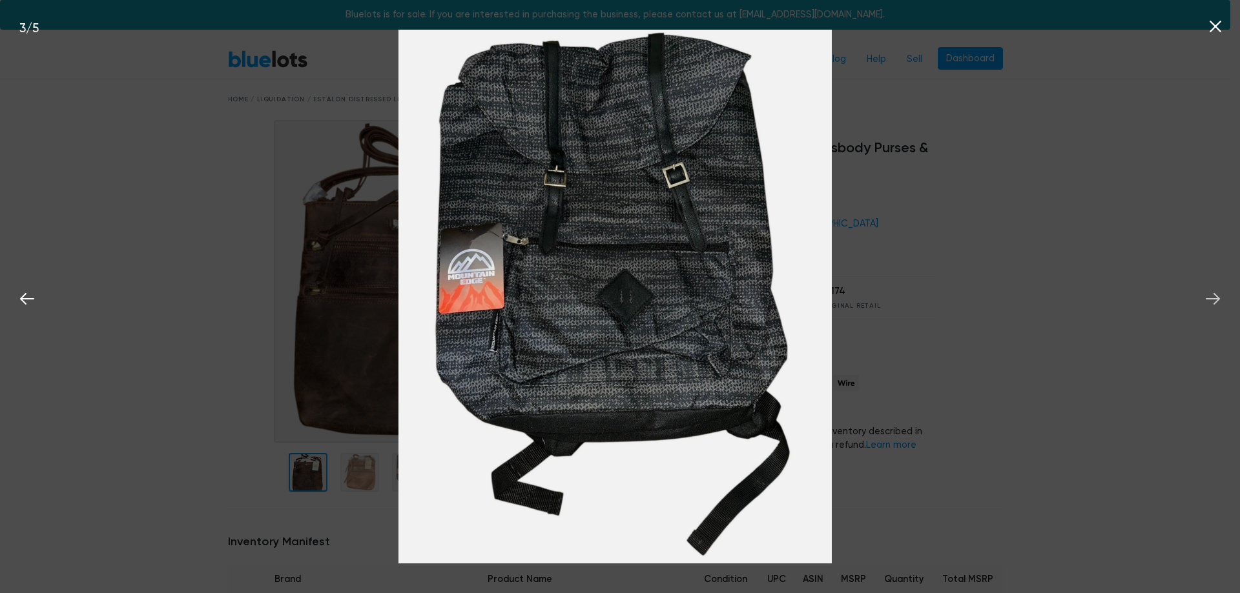
click at [1211, 303] on icon at bounding box center [1212, 298] width 19 height 19
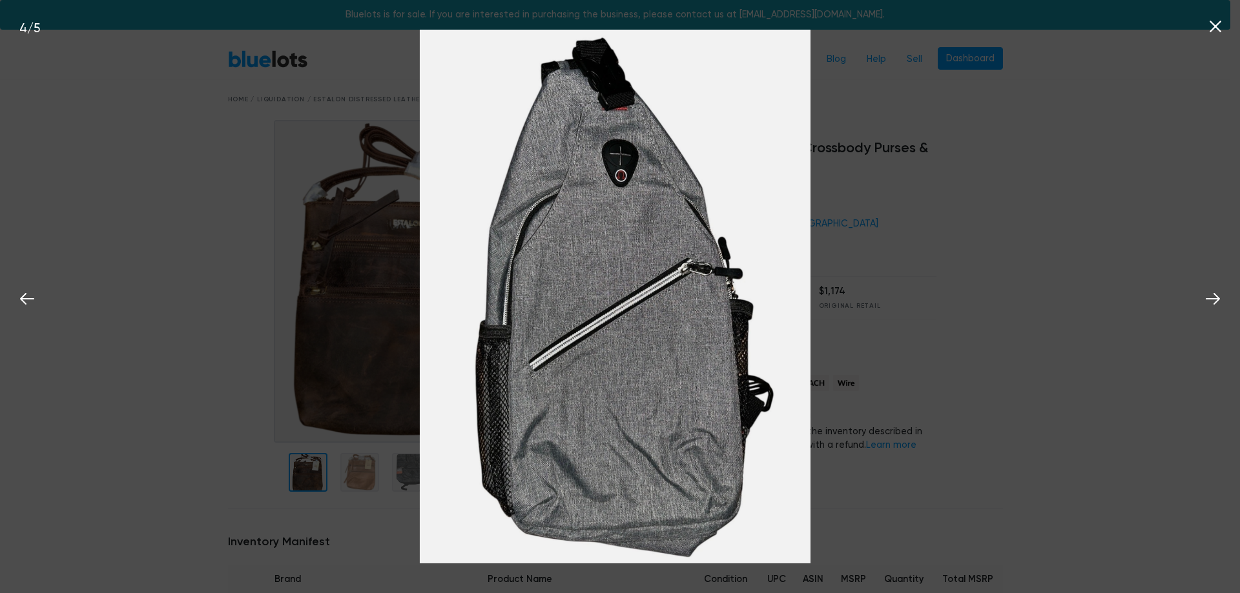
drag, startPoint x: 1211, startPoint y: 303, endPoint x: 814, endPoint y: 373, distance: 402.6
click at [1043, 342] on div "4 / 5" at bounding box center [620, 296] width 1240 height 593
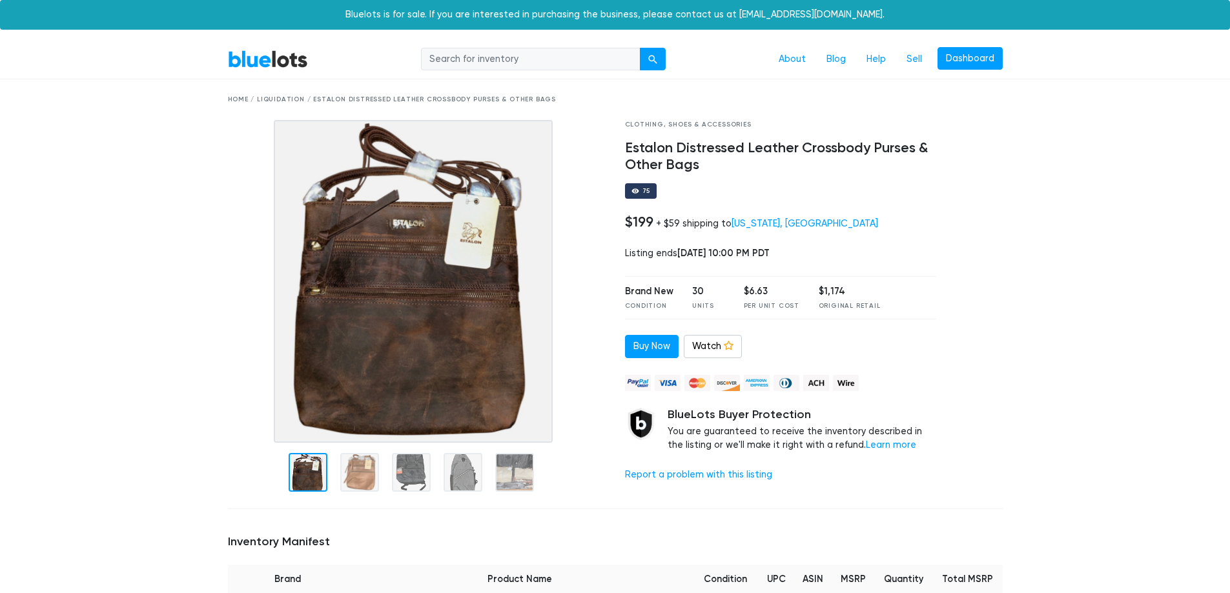
click at [375, 306] on img at bounding box center [414, 281] width 280 height 323
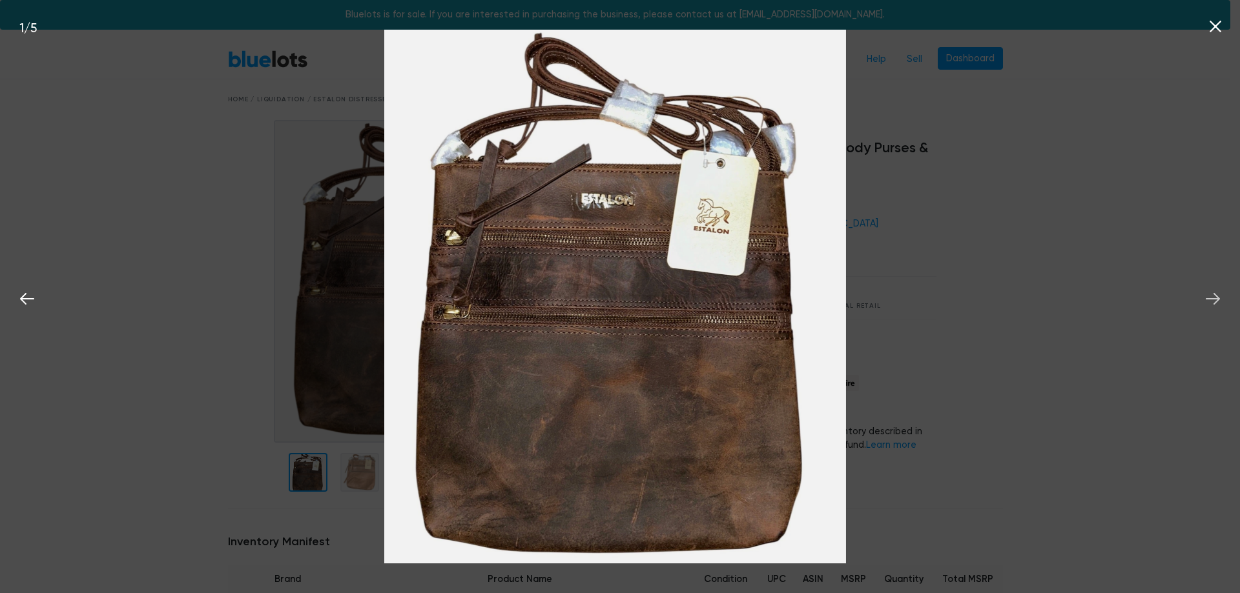
click at [1210, 298] on icon at bounding box center [1212, 298] width 19 height 19
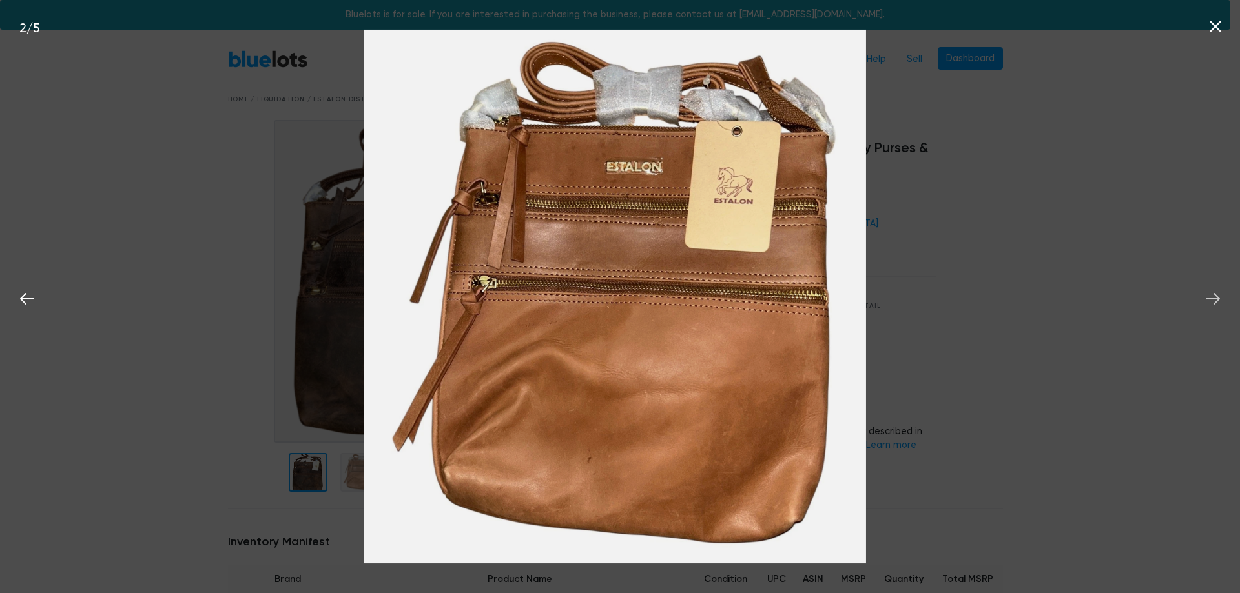
click at [1222, 296] on button at bounding box center [1212, 297] width 28 height 28
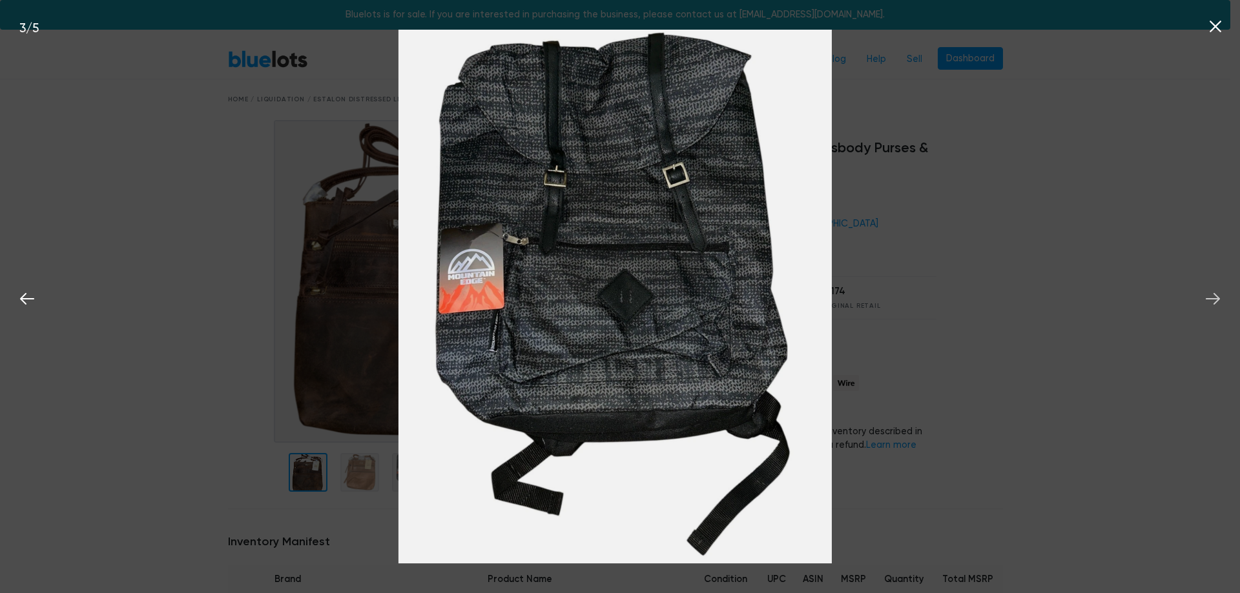
click at [1215, 302] on icon at bounding box center [1212, 298] width 19 height 19
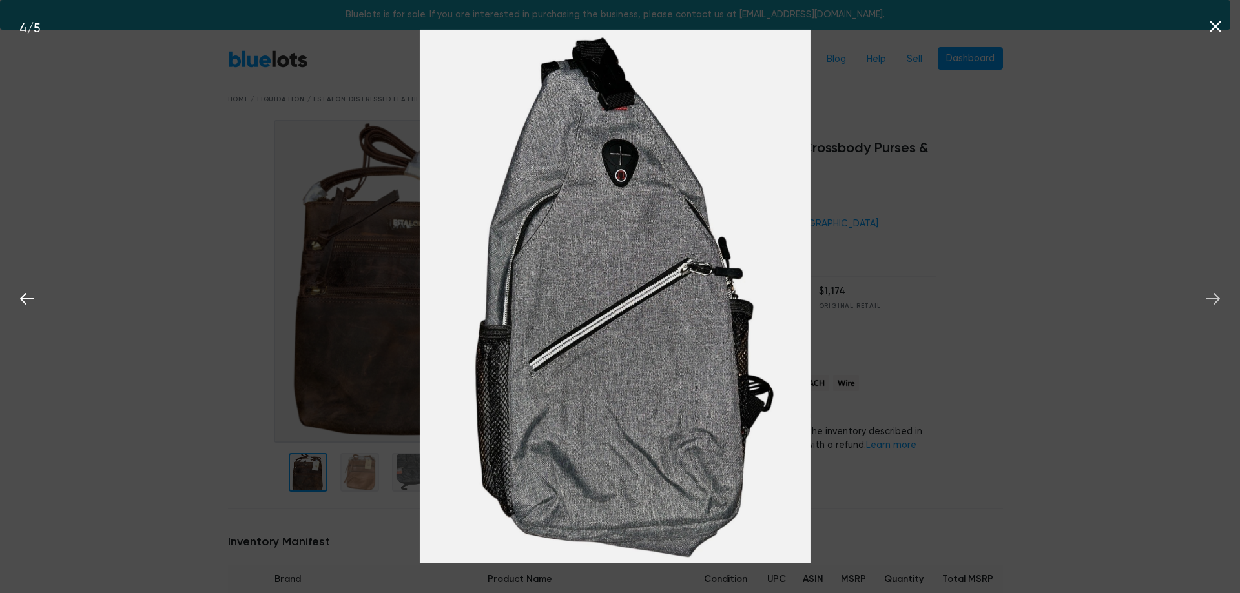
click at [1216, 302] on icon at bounding box center [1213, 299] width 14 height 12
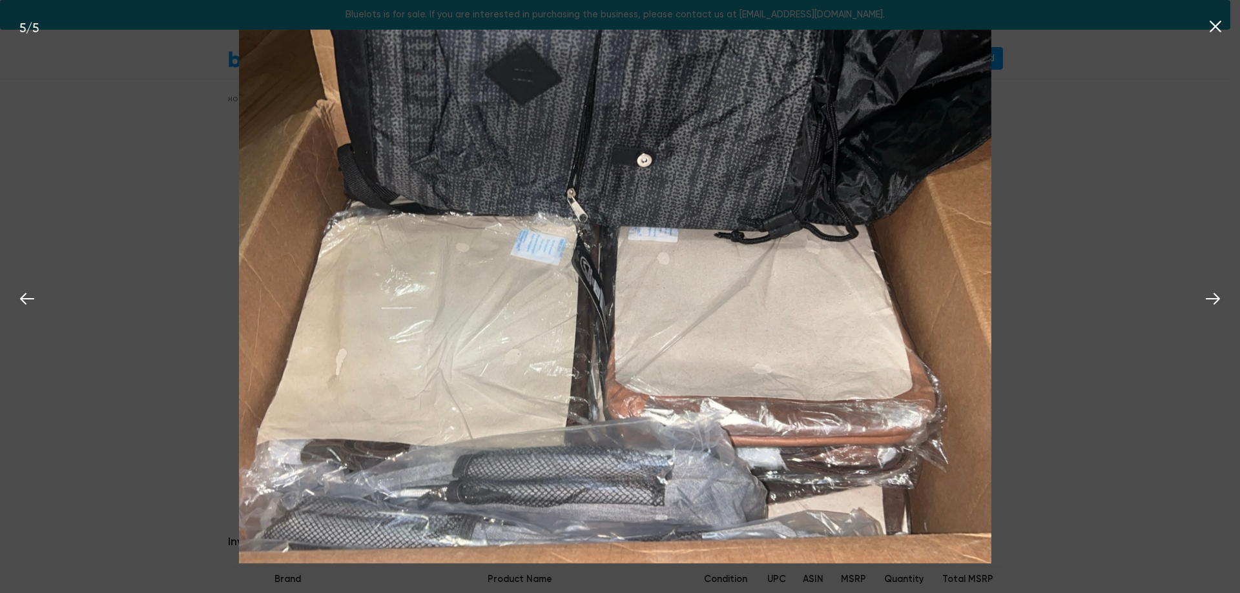
click at [1215, 26] on icon at bounding box center [1215, 27] width 12 height 12
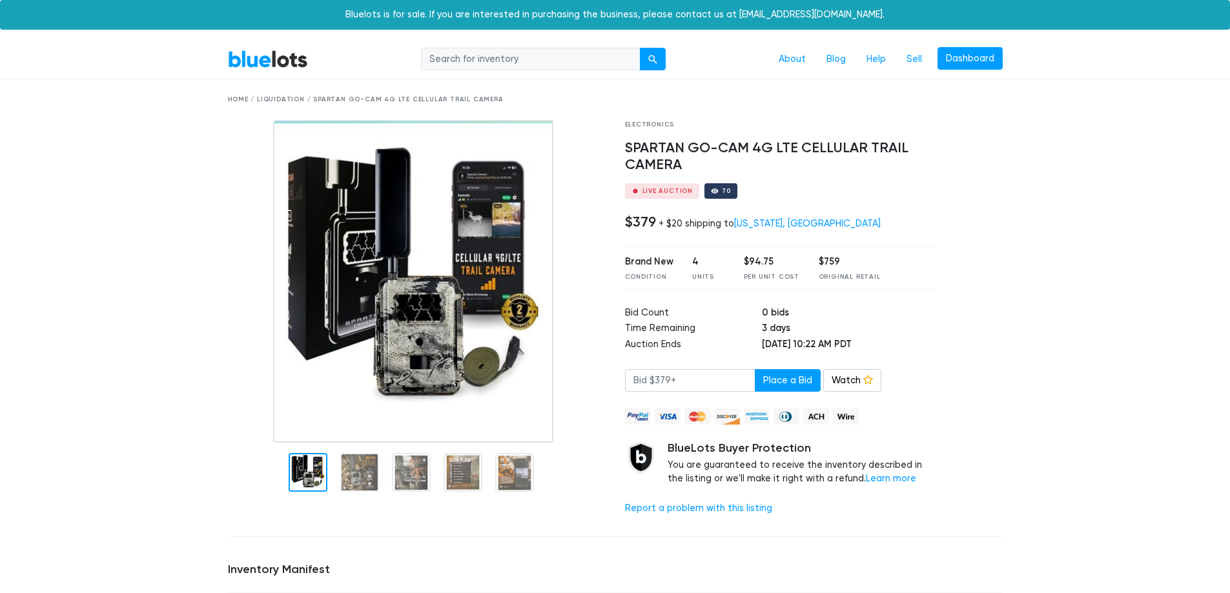
click at [415, 300] on img at bounding box center [413, 281] width 280 height 323
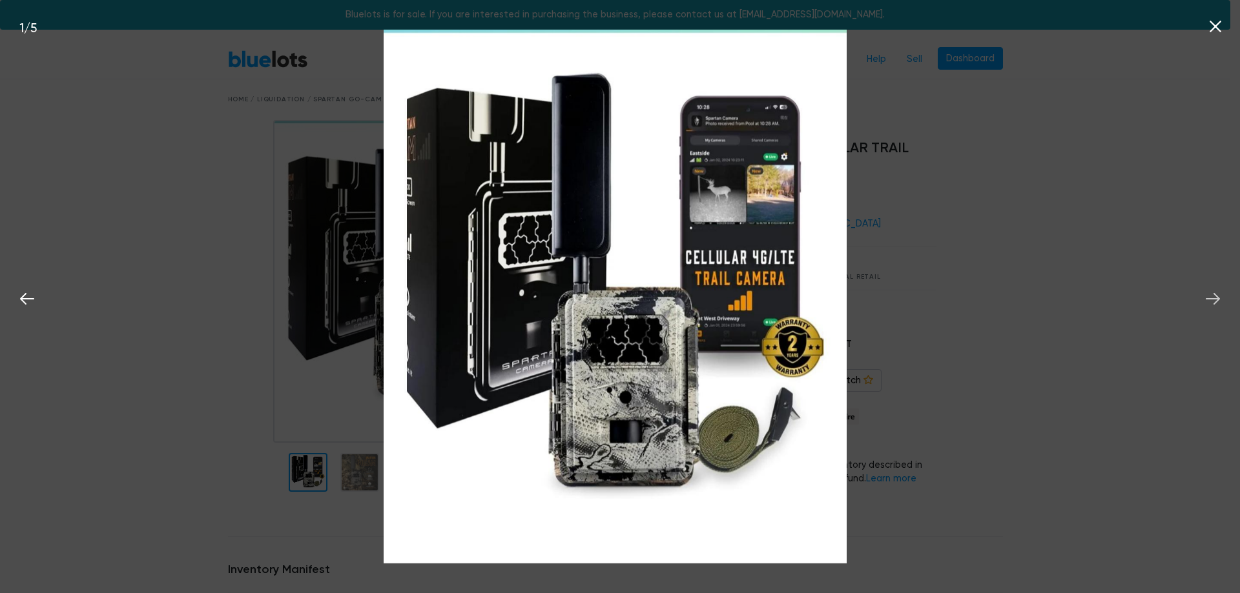
click at [1216, 297] on icon at bounding box center [1212, 298] width 19 height 19
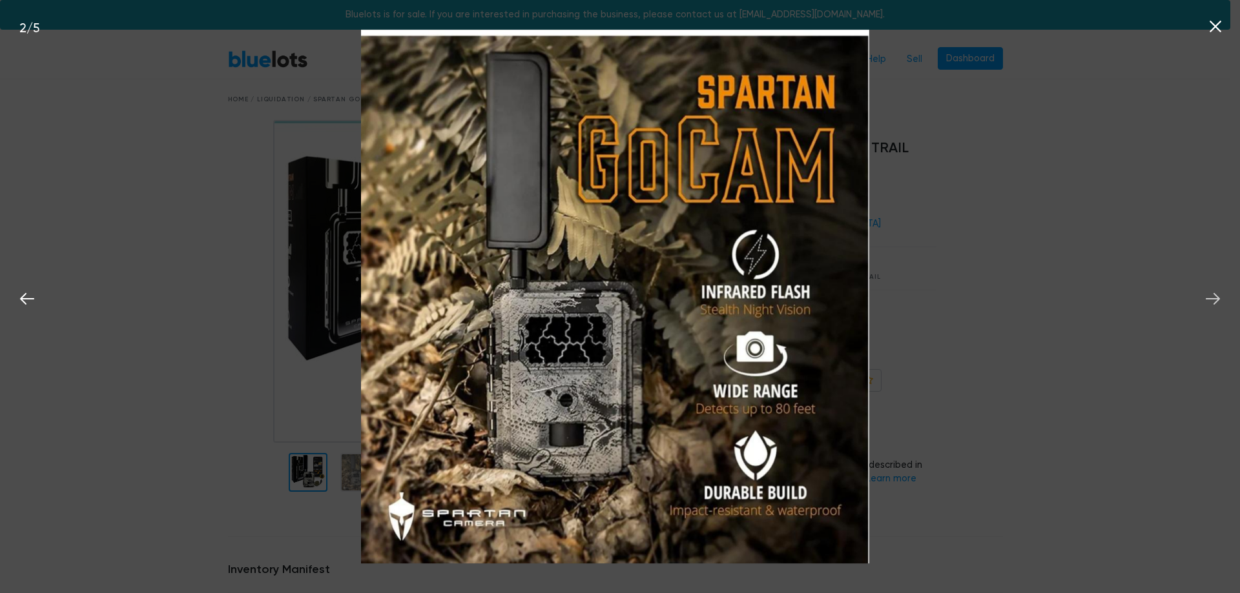
click at [1217, 297] on icon at bounding box center [1213, 299] width 14 height 12
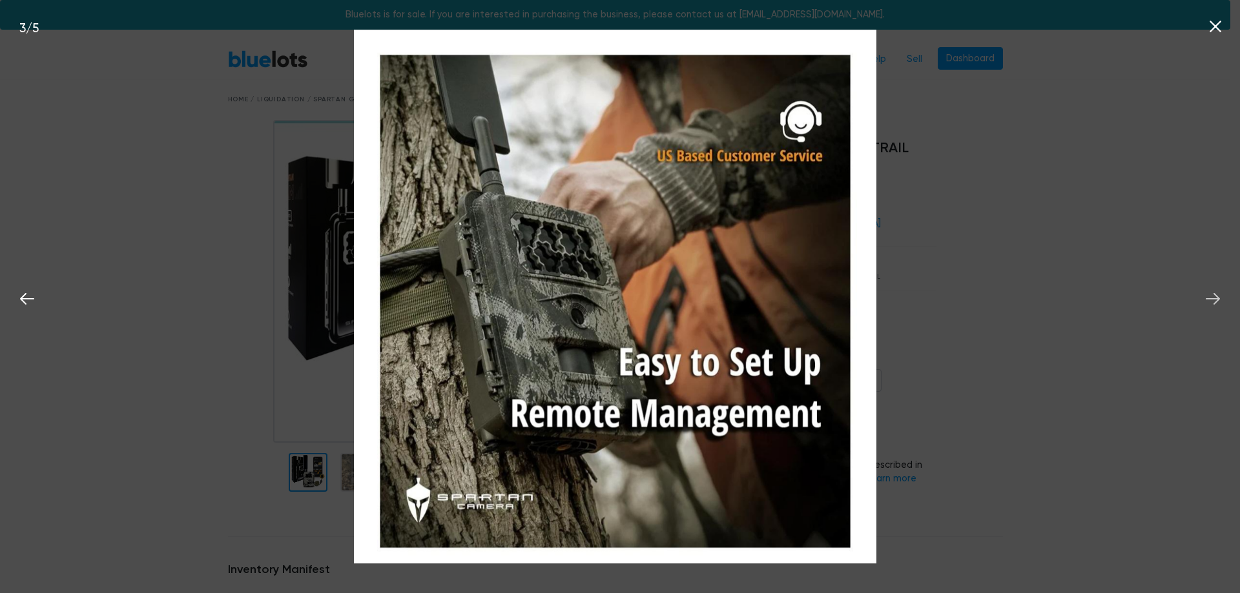
click at [1217, 297] on icon at bounding box center [1213, 299] width 14 height 12
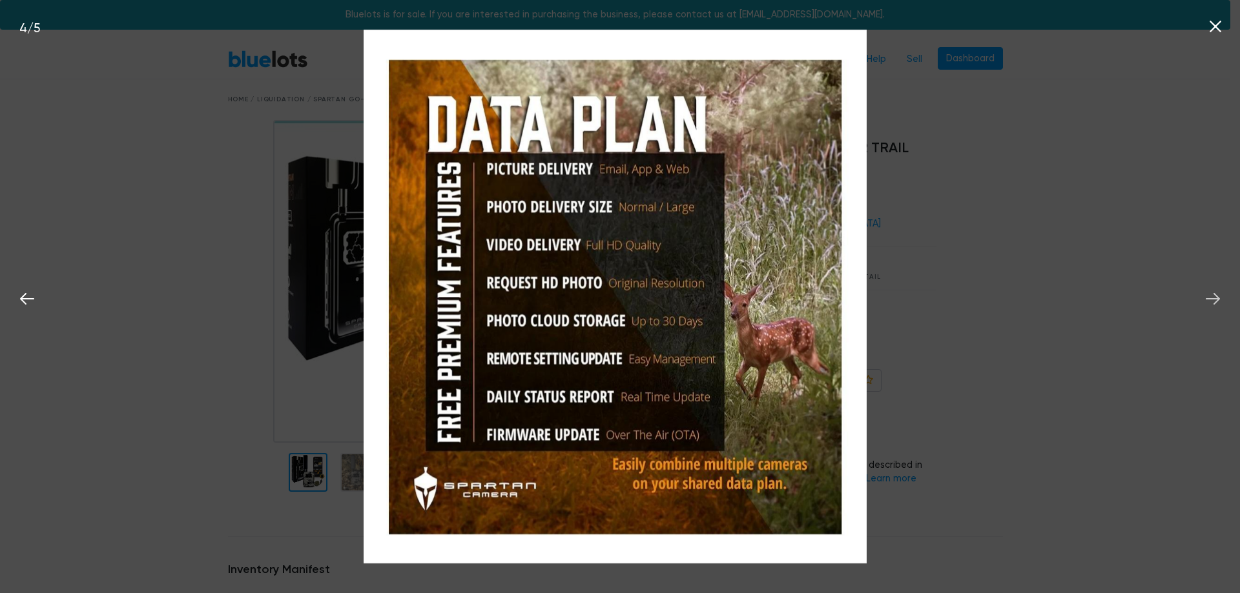
click at [1217, 297] on icon at bounding box center [1213, 299] width 14 height 12
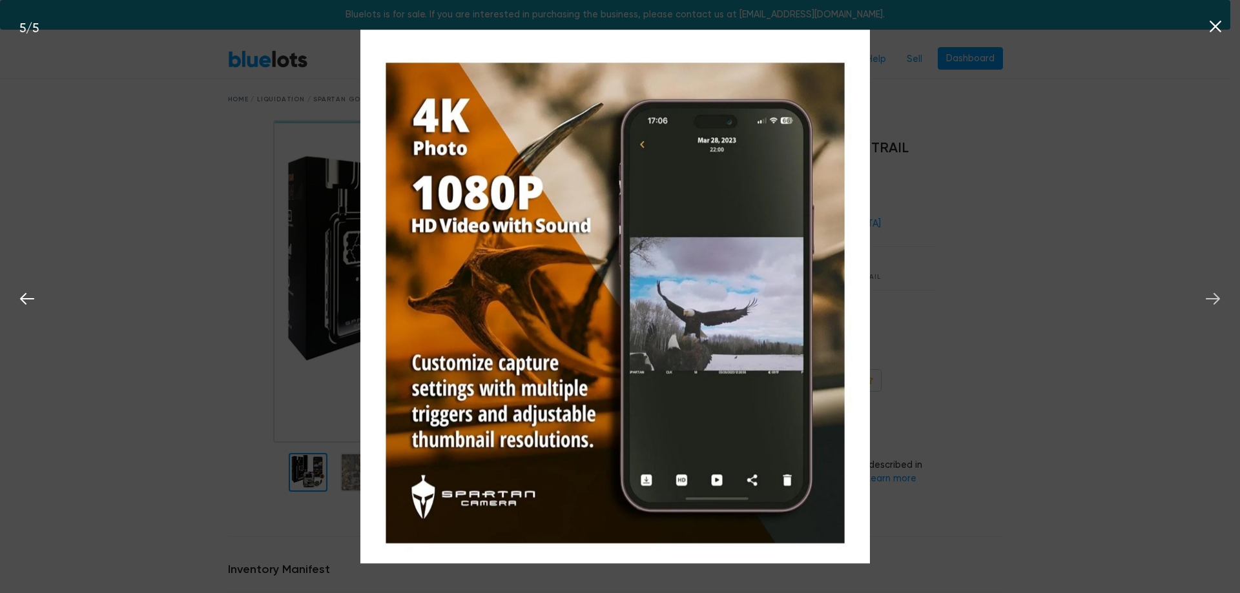
click at [1217, 296] on icon at bounding box center [1213, 299] width 14 height 12
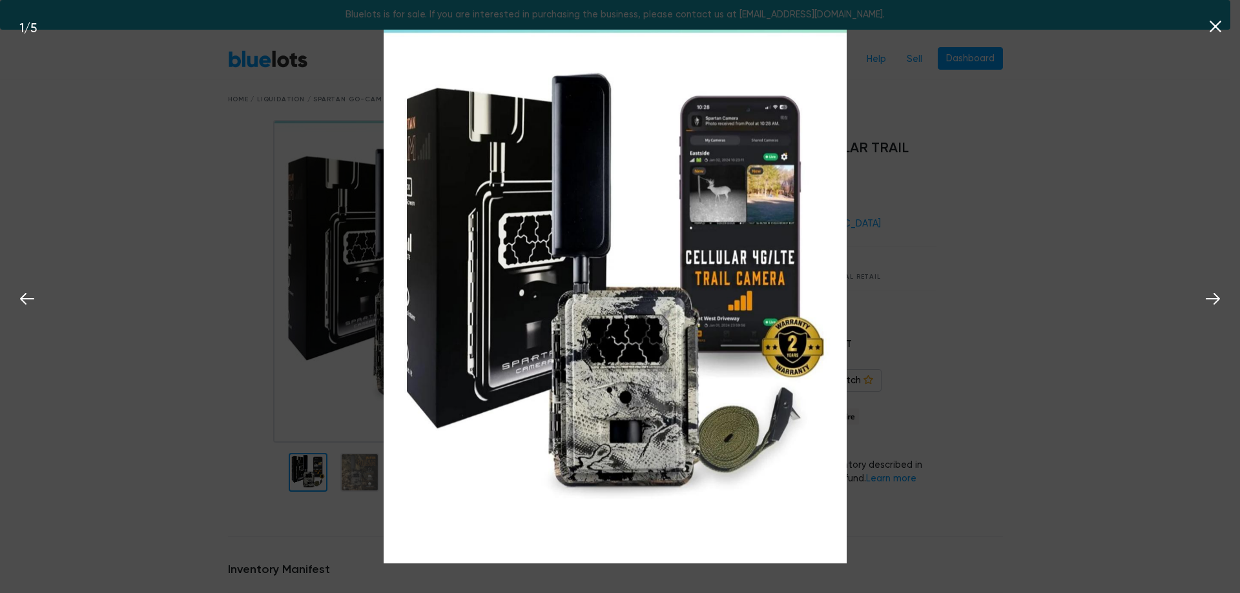
click at [1210, 24] on icon at bounding box center [1215, 26] width 19 height 19
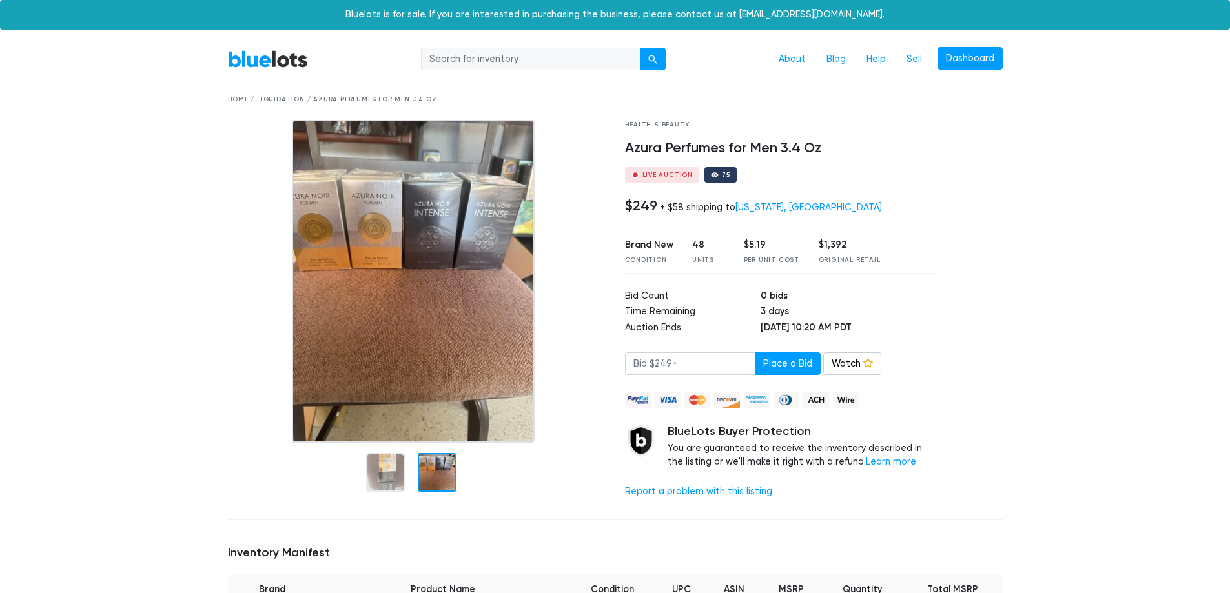
click at [438, 475] on div at bounding box center [437, 472] width 39 height 39
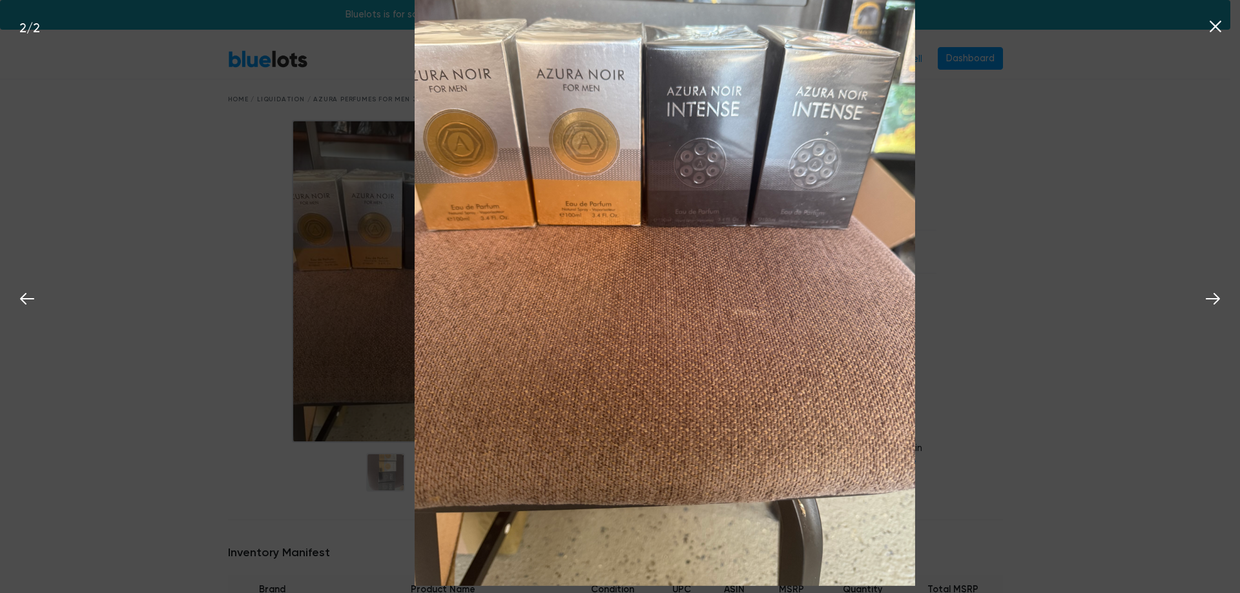
click at [1220, 19] on icon at bounding box center [1215, 26] width 19 height 19
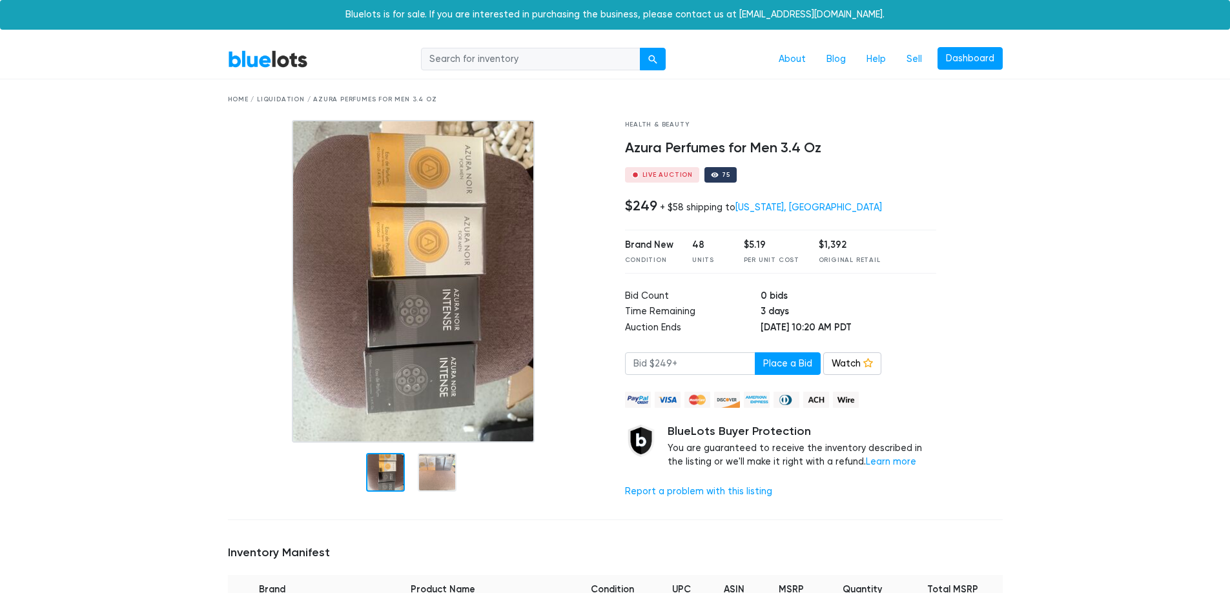
click at [293, 61] on link "BlueLots" at bounding box center [268, 59] width 80 height 19
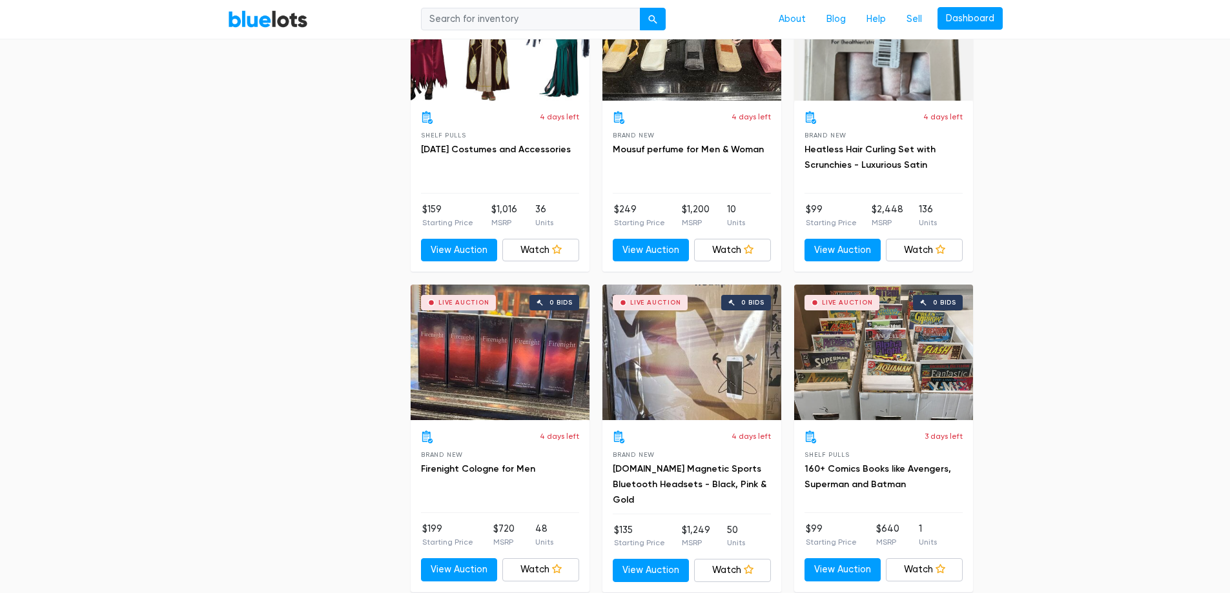
scroll to position [3358, 0]
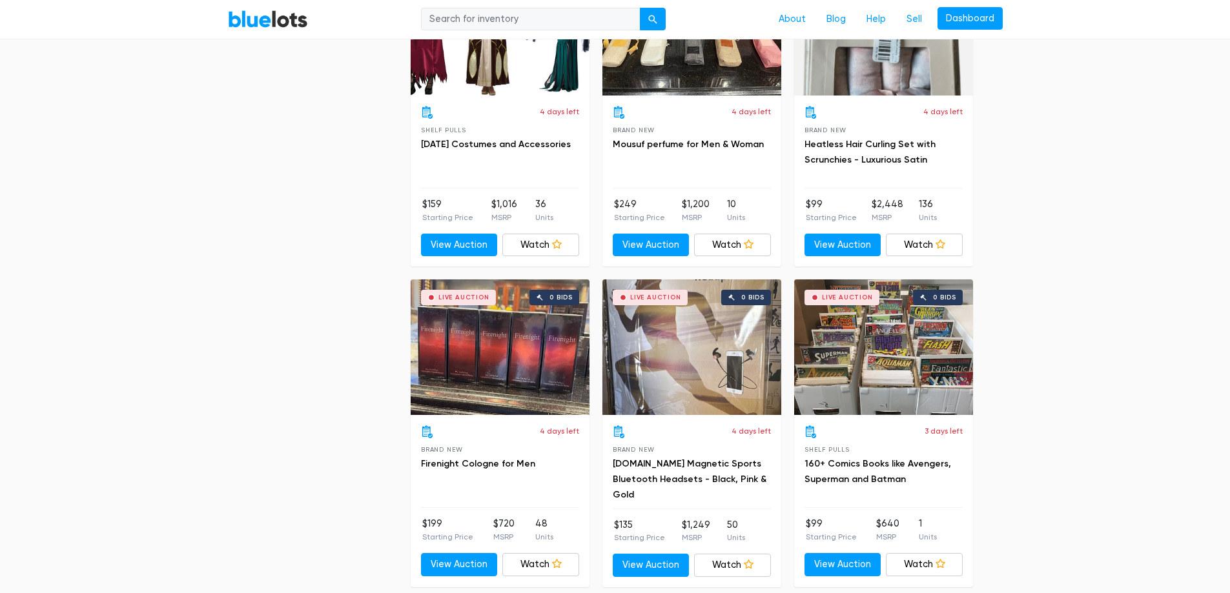
click at [912, 367] on div "Live Auction 0 bids" at bounding box center [883, 348] width 179 height 136
